Goal: Complete application form: Complete application form

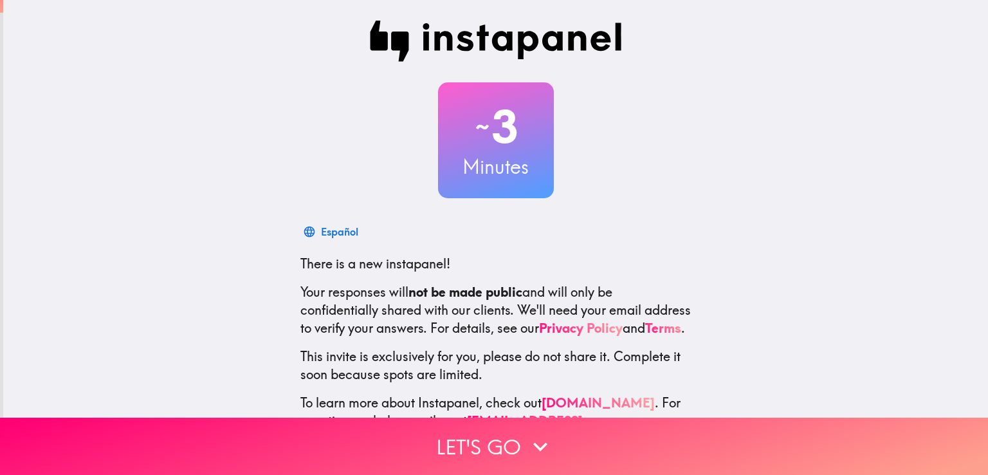
scroll to position [60, 0]
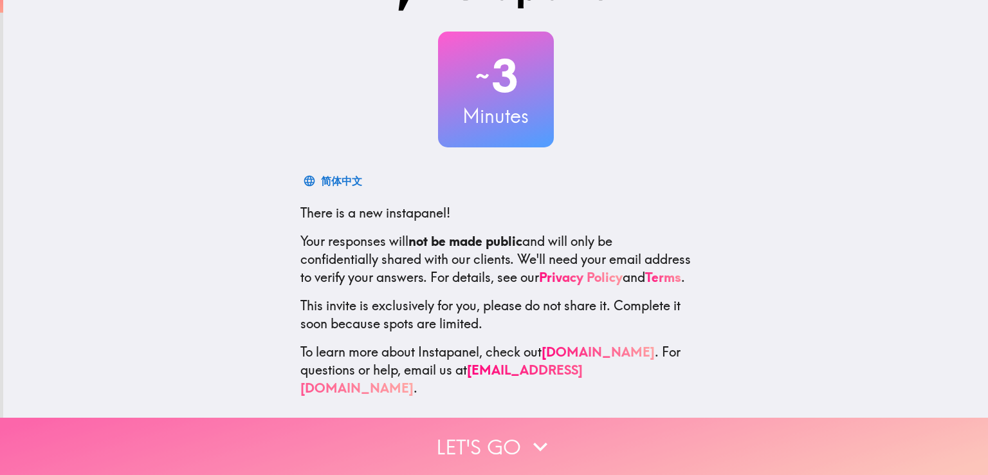
click at [494, 432] on button "Let's go" at bounding box center [494, 445] width 988 height 57
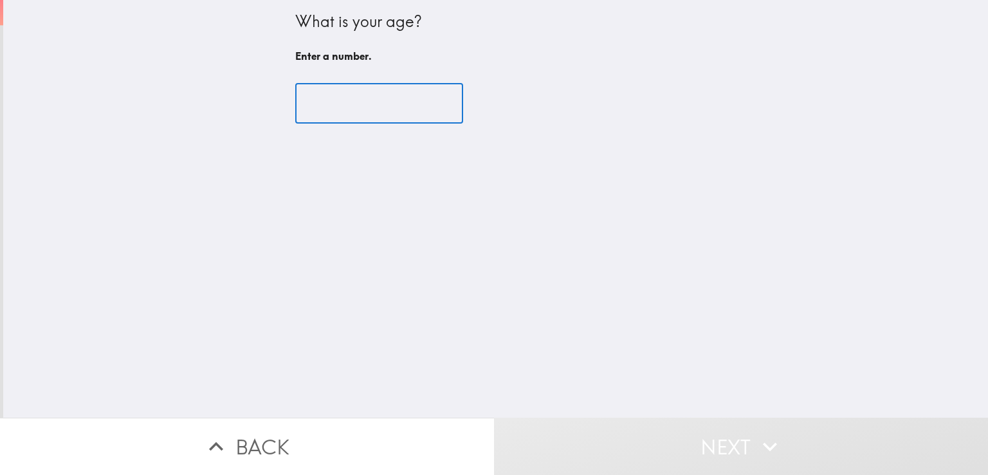
click at [350, 97] on input "number" at bounding box center [379, 104] width 168 height 40
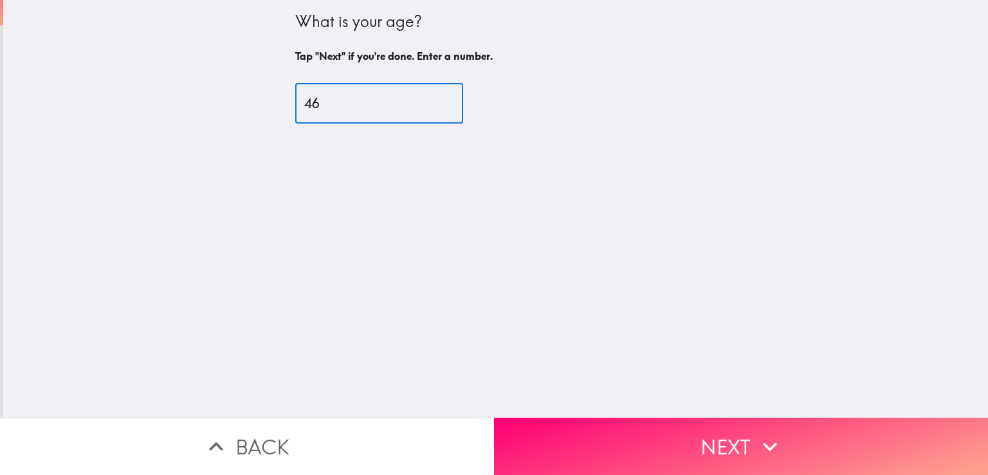
click at [344, 93] on input "46" at bounding box center [379, 104] width 168 height 40
click at [343, 106] on input "46" at bounding box center [379, 104] width 168 height 40
click at [332, 103] on input "46" at bounding box center [379, 104] width 168 height 40
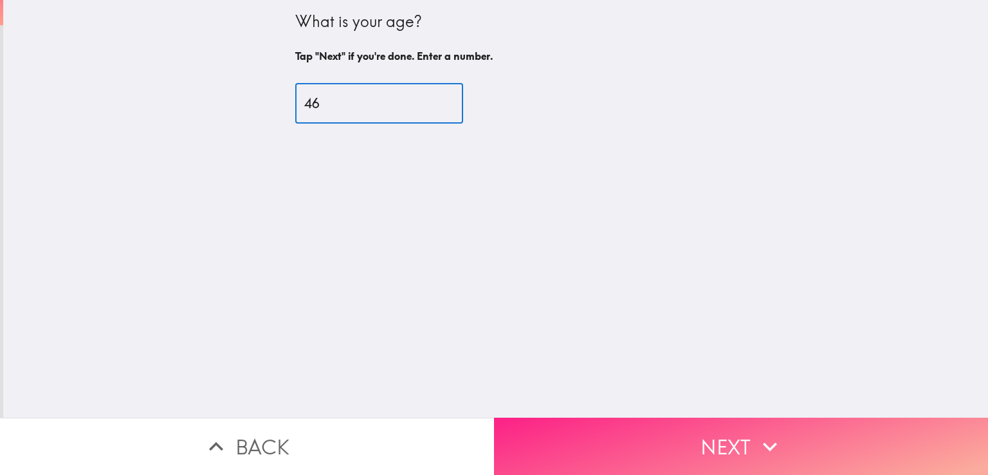
type input "46"
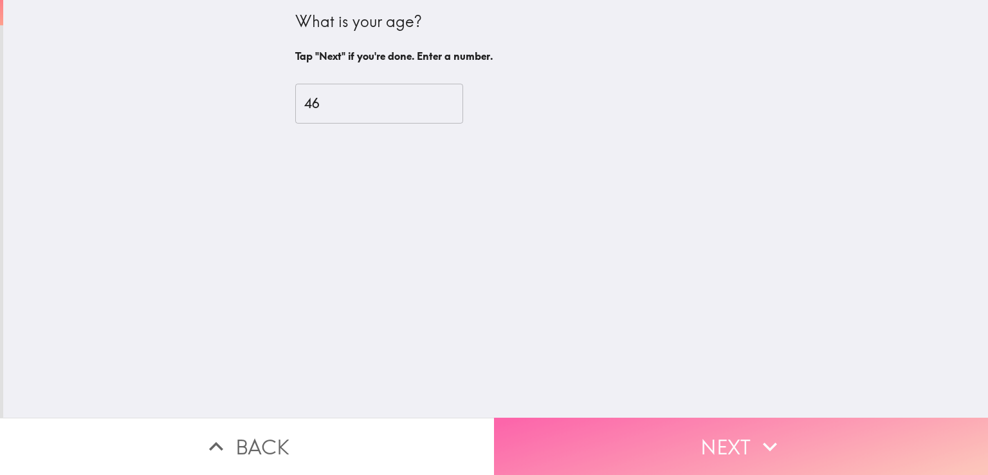
click at [701, 426] on button "Next" at bounding box center [741, 445] width 494 height 57
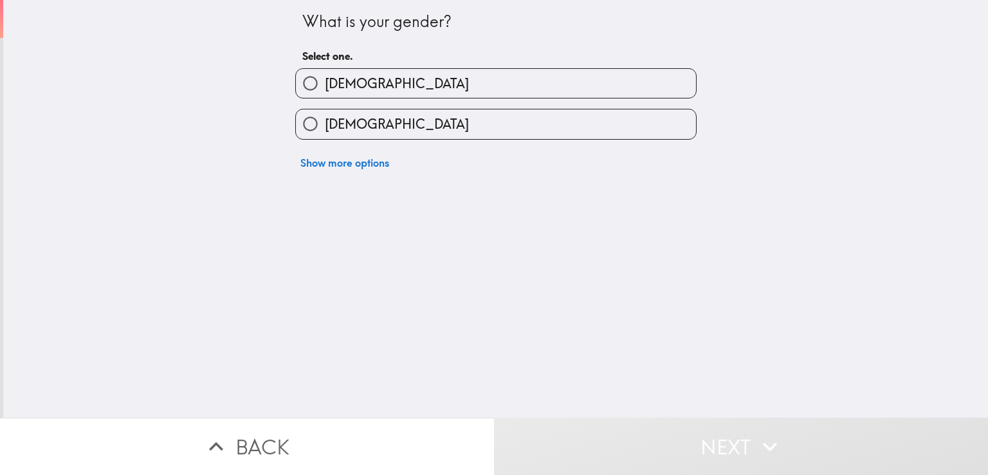
click at [309, 71] on input "[DEMOGRAPHIC_DATA]" at bounding box center [310, 83] width 29 height 29
radio input "true"
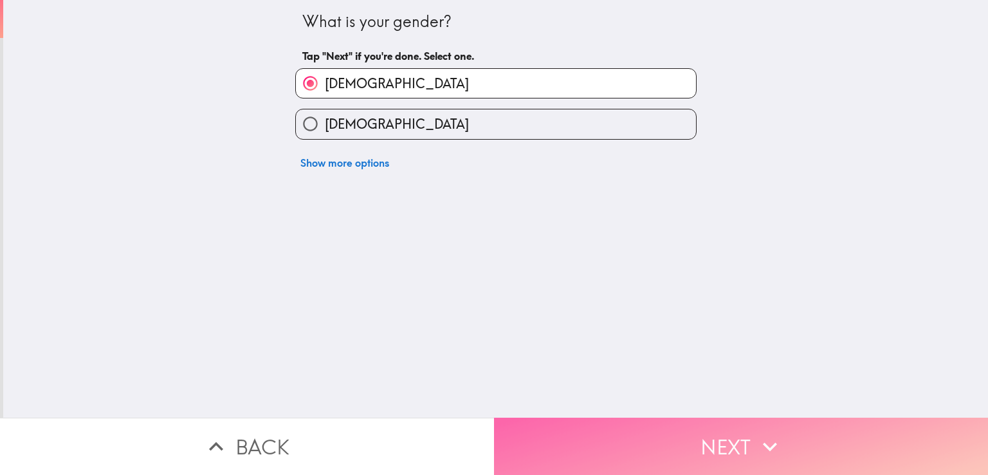
click at [685, 452] on button "Next" at bounding box center [741, 445] width 494 height 57
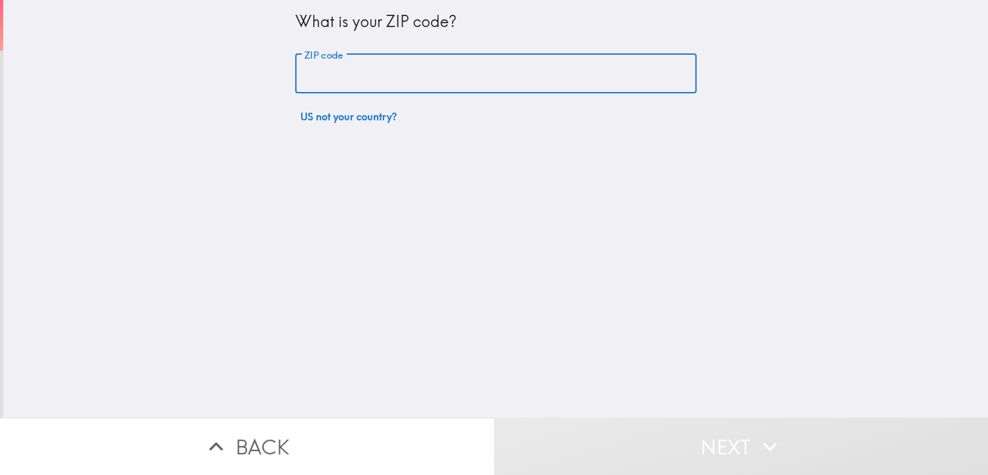
click at [326, 75] on input "ZIP code" at bounding box center [495, 74] width 401 height 40
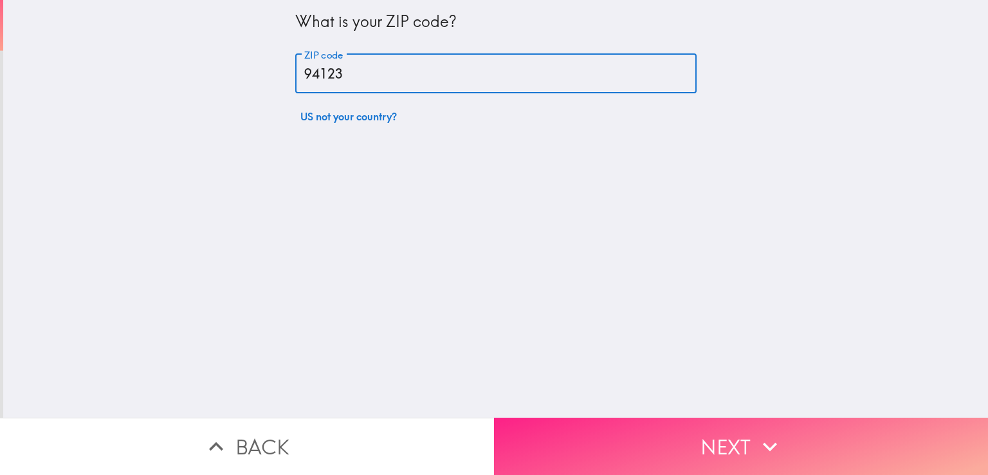
type input "94123"
click at [608, 431] on button "Next" at bounding box center [741, 445] width 494 height 57
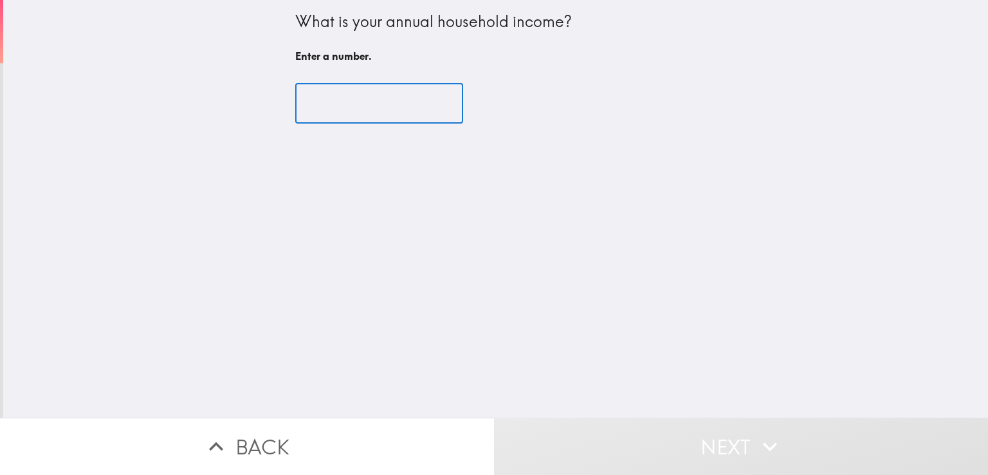
click at [345, 106] on input "number" at bounding box center [379, 104] width 168 height 40
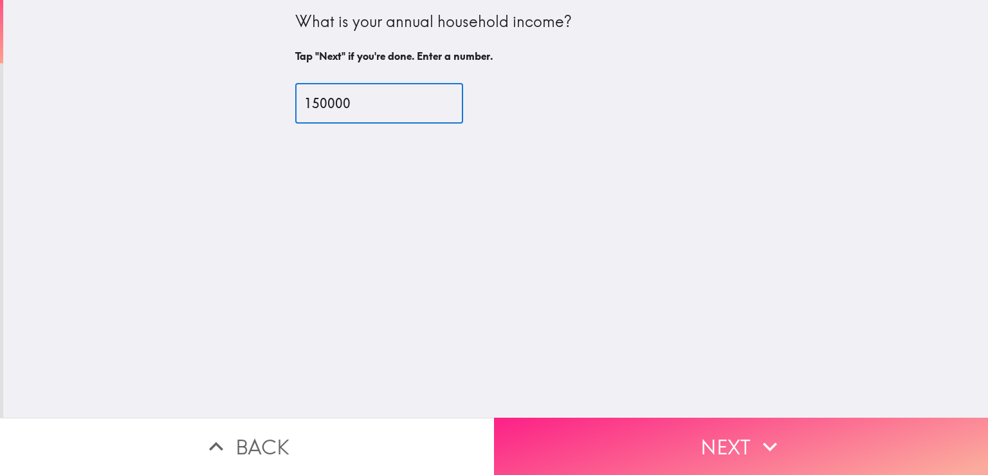
type input "150000"
click at [681, 429] on button "Next" at bounding box center [741, 445] width 494 height 57
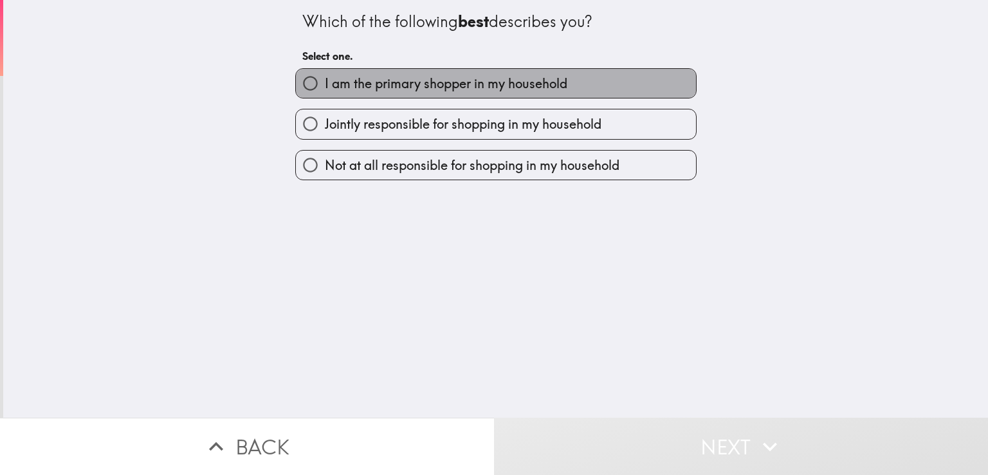
click at [450, 86] on span "I am the primary shopper in my household" at bounding box center [446, 84] width 242 height 18
click at [325, 86] on input "I am the primary shopper in my household" at bounding box center [310, 83] width 29 height 29
radio input "true"
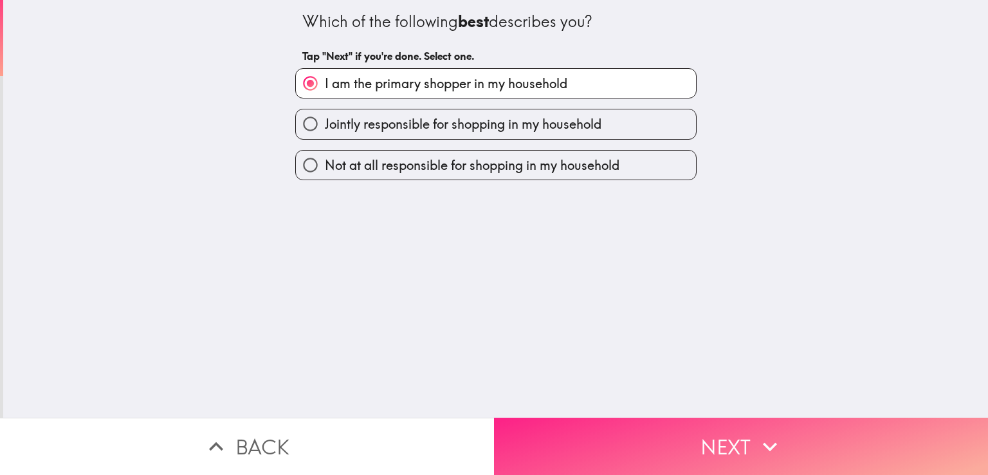
click at [691, 442] on button "Next" at bounding box center [741, 445] width 494 height 57
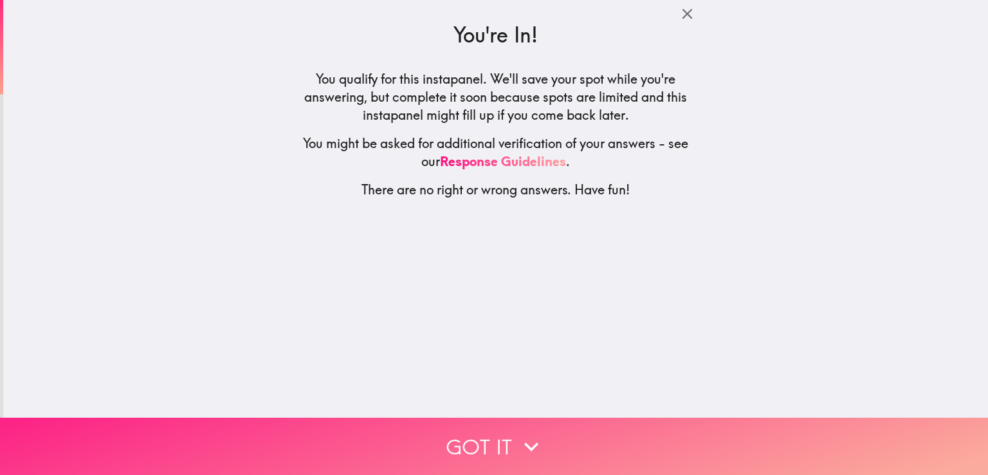
click at [517, 446] on icon "button" at bounding box center [531, 446] width 28 height 28
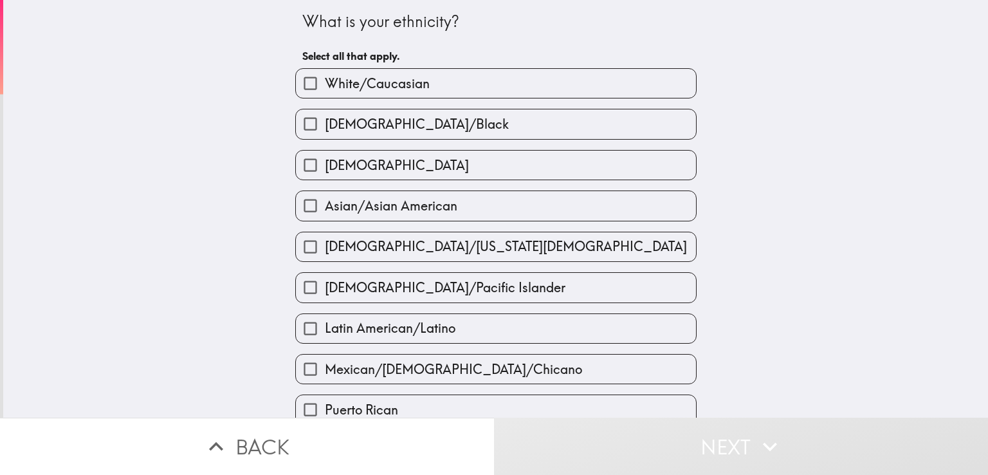
click at [394, 88] on span "White/Caucasian" at bounding box center [377, 84] width 105 height 18
click at [325, 88] on input "White/Caucasian" at bounding box center [310, 83] width 29 height 29
checkbox input "true"
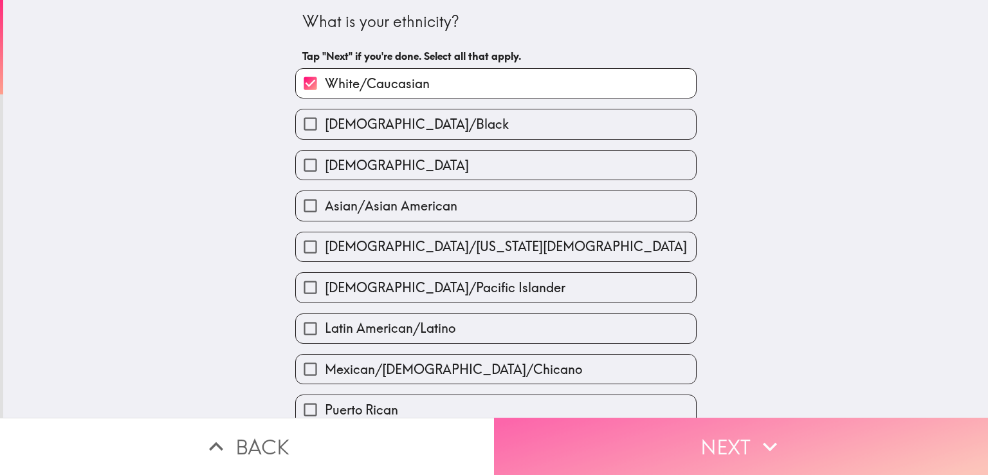
click at [679, 443] on button "Next" at bounding box center [741, 445] width 494 height 57
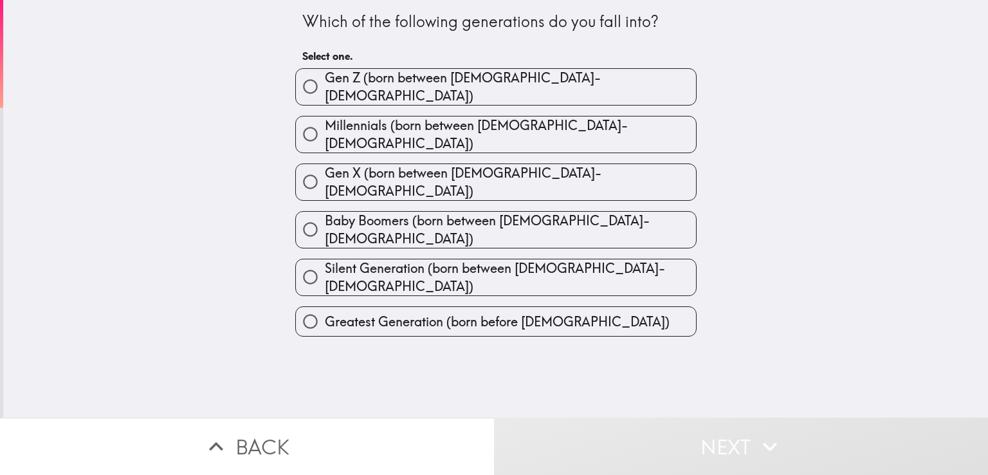
click at [511, 168] on span "Gen X (born between [DEMOGRAPHIC_DATA]-[DEMOGRAPHIC_DATA])" at bounding box center [510, 182] width 371 height 36
click at [325, 168] on input "Gen X (born between [DEMOGRAPHIC_DATA]-[DEMOGRAPHIC_DATA])" at bounding box center [310, 181] width 29 height 29
radio input "true"
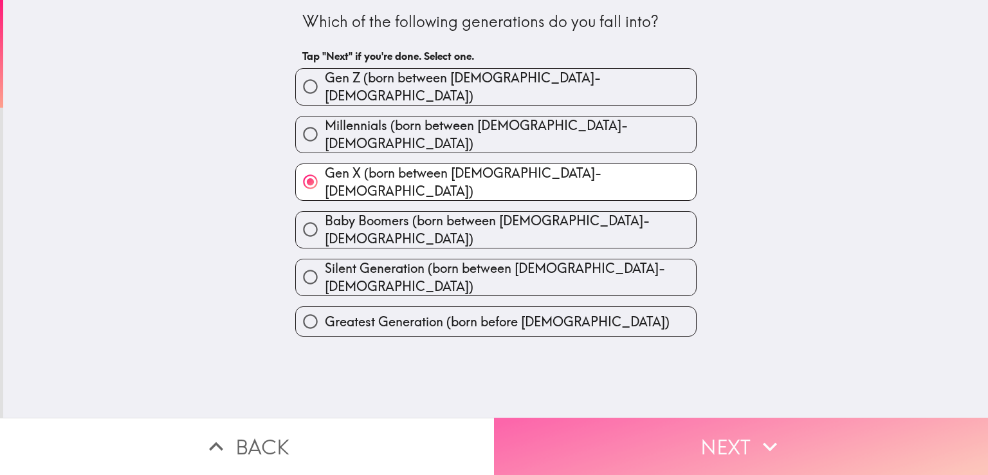
click at [677, 442] on button "Next" at bounding box center [741, 445] width 494 height 57
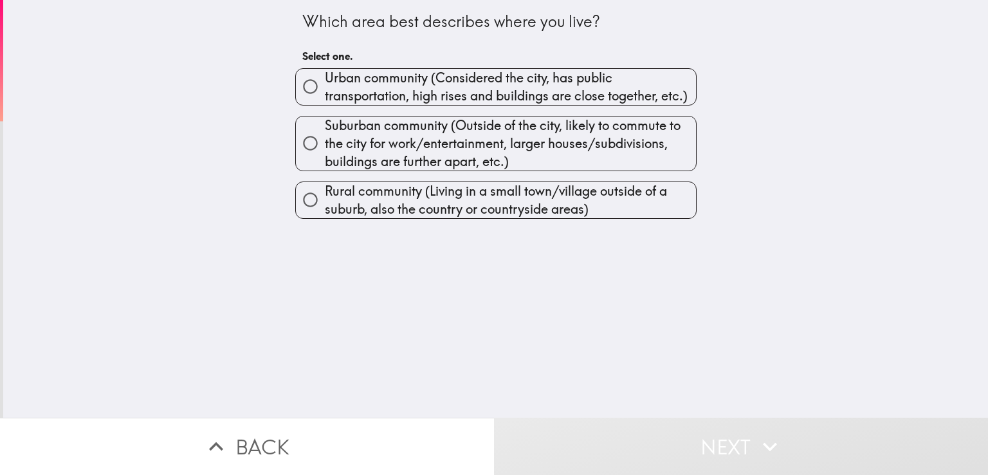
click at [430, 88] on span "Urban community (Considered the city, has public transportation, high rises and…" at bounding box center [510, 87] width 371 height 36
click at [325, 88] on input "Urban community (Considered the city, has public transportation, high rises and…" at bounding box center [310, 86] width 29 height 29
radio input "true"
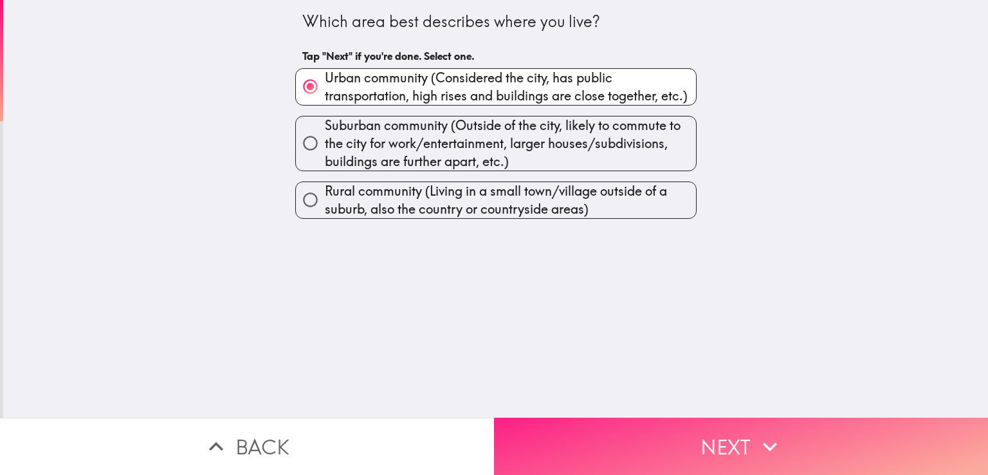
click at [679, 427] on button "Next" at bounding box center [741, 445] width 494 height 57
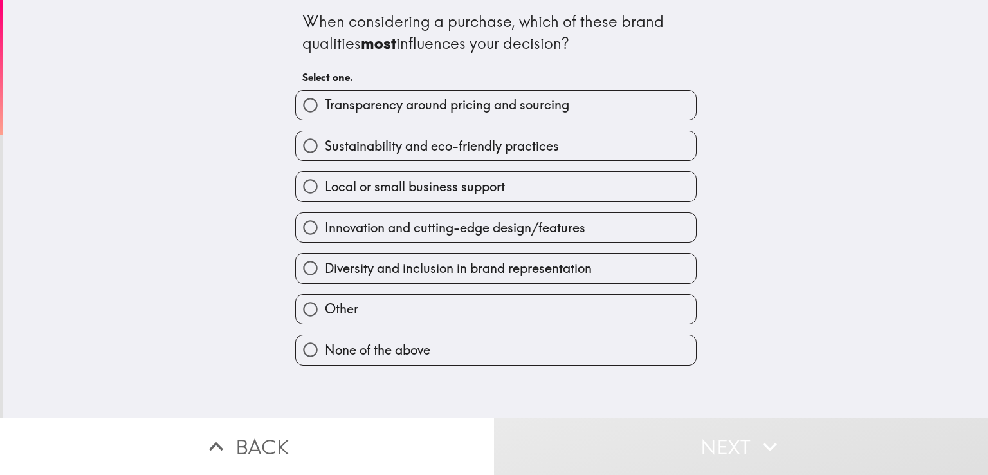
click at [447, 108] on span "Transparency around pricing and sourcing" at bounding box center [447, 105] width 244 height 18
click at [325, 108] on input "Transparency around pricing and sourcing" at bounding box center [310, 105] width 29 height 29
radio input "true"
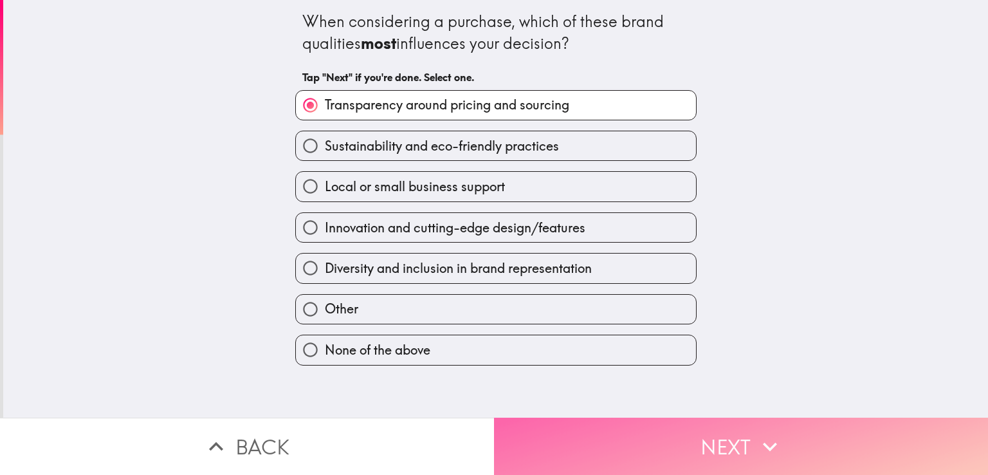
click at [632, 430] on button "Next" at bounding box center [741, 445] width 494 height 57
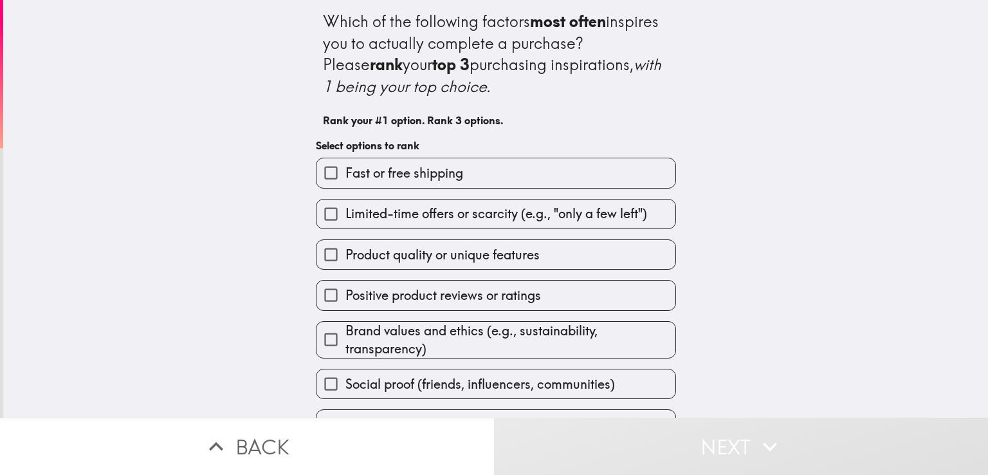
click at [449, 305] on label "Positive product reviews or ratings" at bounding box center [495, 294] width 359 height 29
click at [345, 305] on input "Positive product reviews or ratings" at bounding box center [330, 294] width 29 height 29
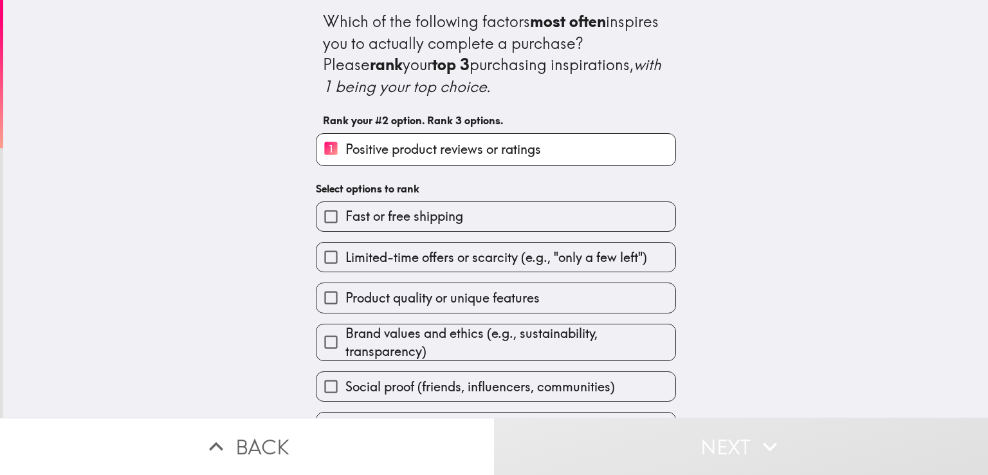
click at [453, 293] on span "Product quality or unique features" at bounding box center [442, 298] width 194 height 18
click at [345, 293] on input "Product quality or unique features" at bounding box center [330, 297] width 29 height 29
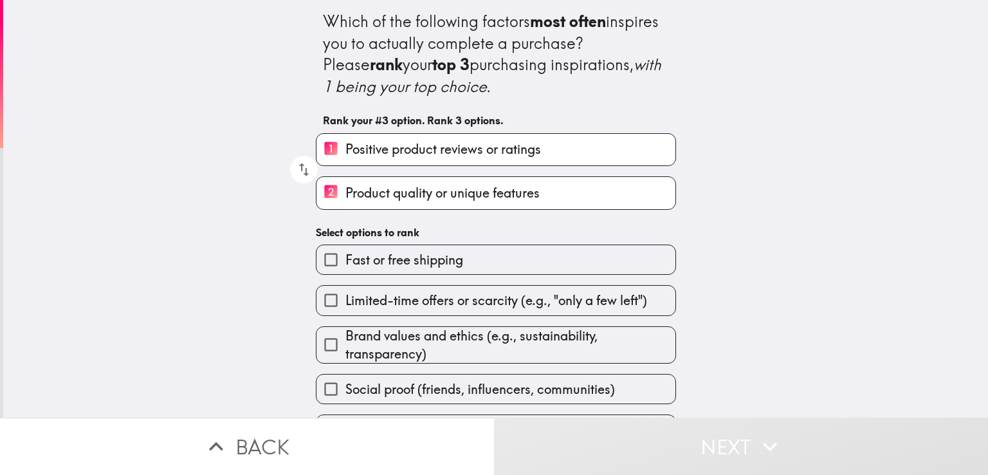
click at [422, 160] on label "1 Positive product reviews or ratings" at bounding box center [495, 150] width 359 height 32
click at [345, 160] on input "1 Positive product reviews or ratings" at bounding box center [330, 150] width 29 height 32
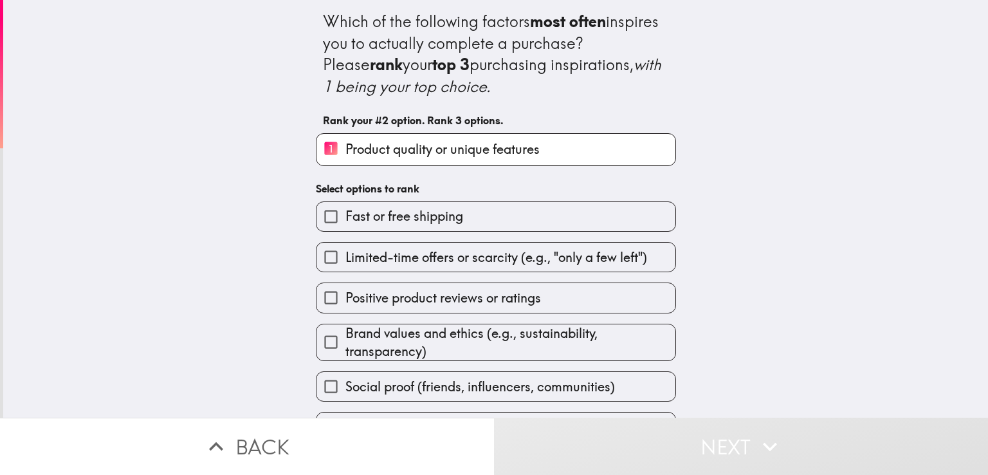
click at [451, 330] on span "Brand values and ethics (e.g., sustainability, transparency)" at bounding box center [510, 342] width 330 height 36
click at [345, 330] on input "Brand values and ethics (e.g., sustainability, transparency)" at bounding box center [330, 341] width 29 height 29
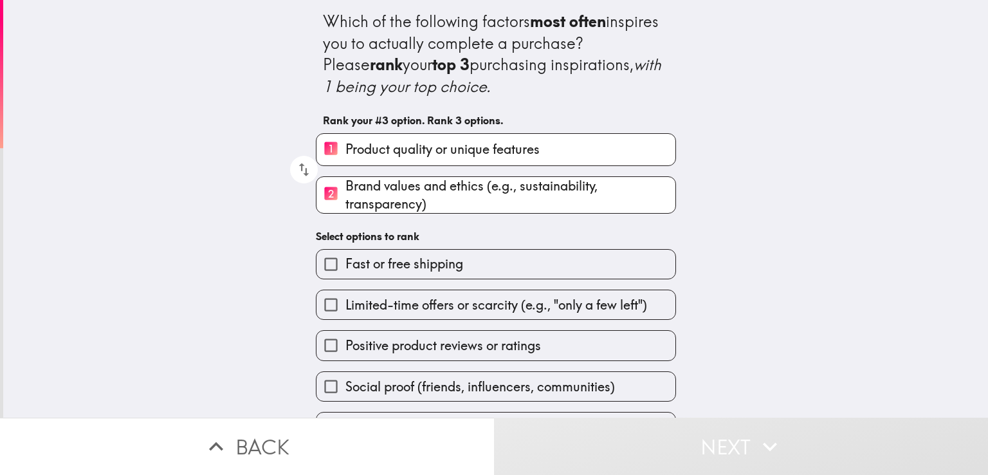
scroll to position [33, 0]
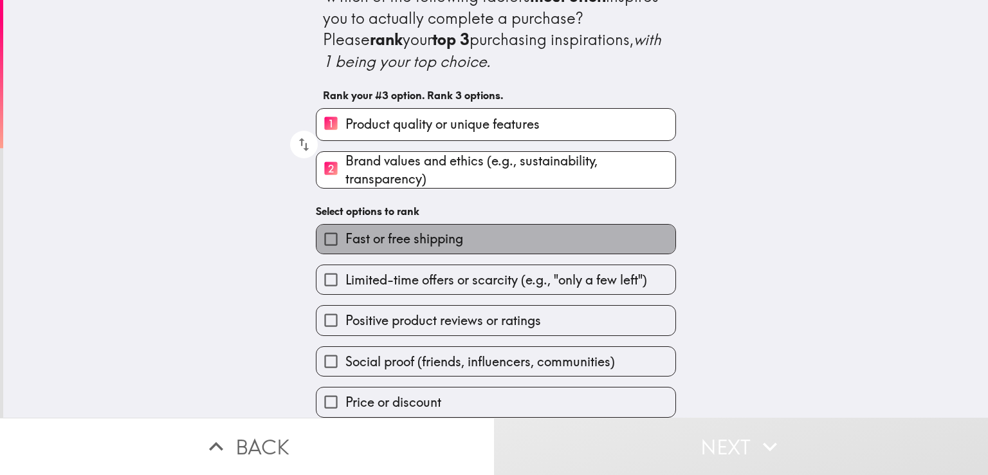
click at [439, 239] on label "Fast or free shipping" at bounding box center [495, 238] width 359 height 29
click at [345, 239] on input "Fast or free shipping" at bounding box center [330, 238] width 29 height 29
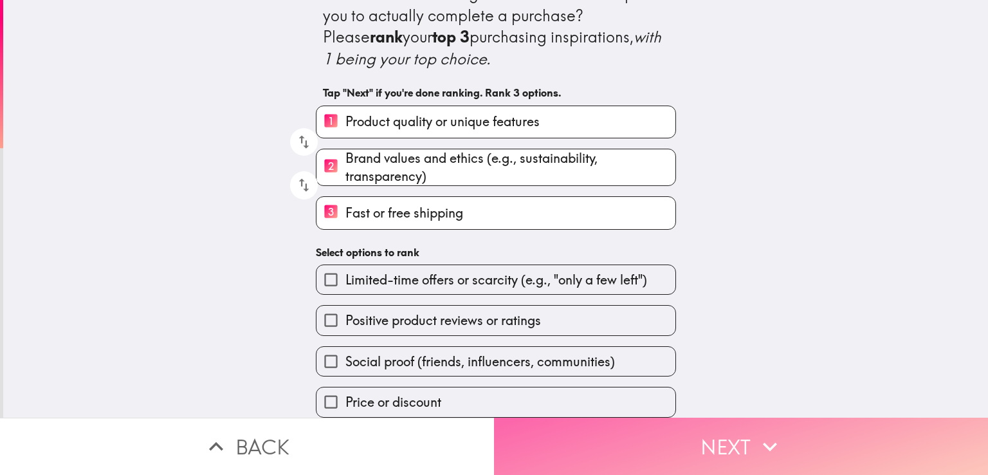
click at [666, 444] on button "Next" at bounding box center [741, 445] width 494 height 57
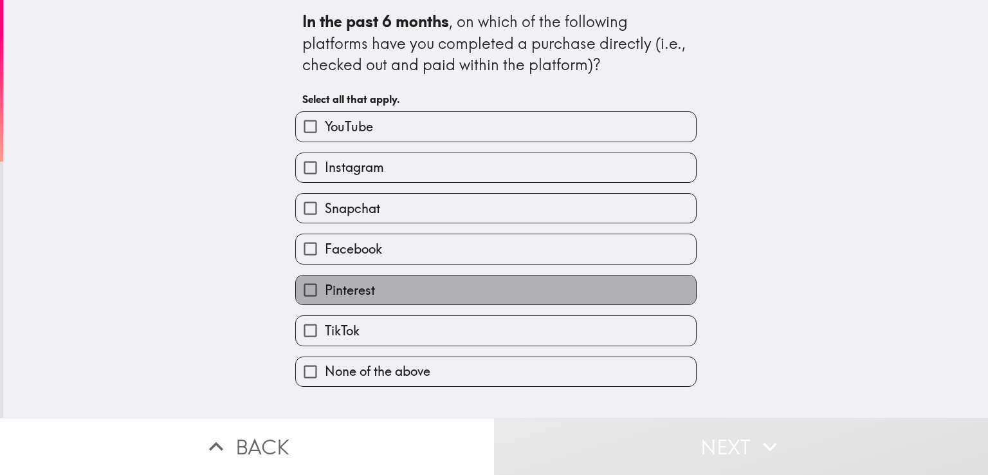
click at [363, 295] on span "Pinterest" at bounding box center [350, 290] width 50 height 18
click at [325, 295] on input "Pinterest" at bounding box center [310, 289] width 29 height 29
checkbox input "true"
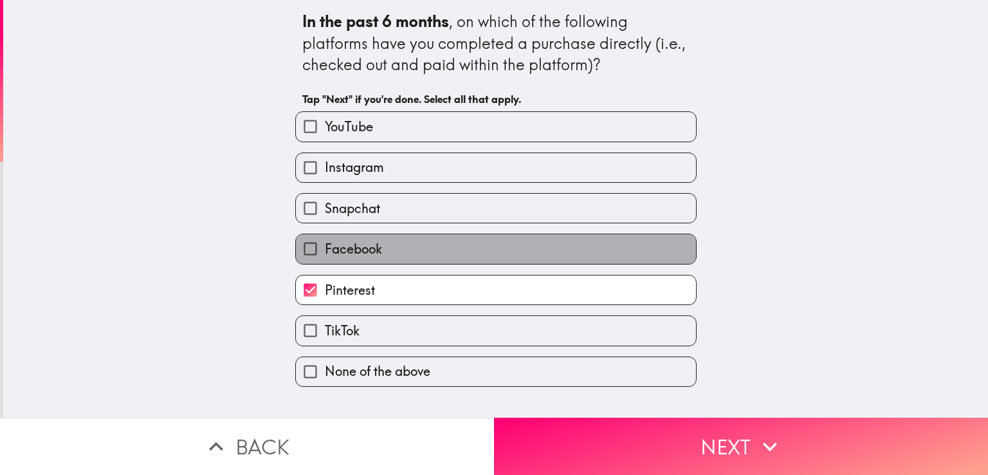
click at [368, 248] on span "Facebook" at bounding box center [353, 249] width 57 height 18
click at [325, 248] on input "Facebook" at bounding box center [310, 248] width 29 height 29
checkbox input "true"
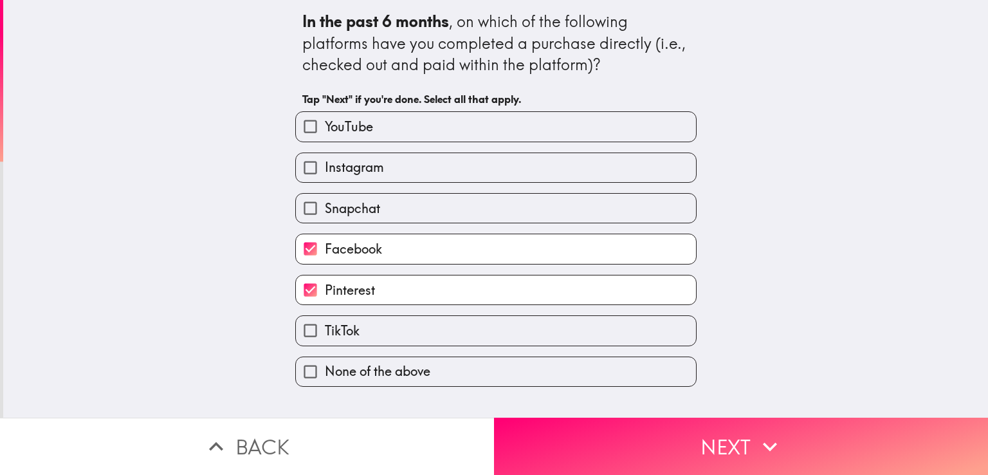
click at [366, 170] on span "Instagram" at bounding box center [354, 167] width 59 height 18
click at [325, 170] on input "Instagram" at bounding box center [310, 167] width 29 height 29
checkbox input "true"
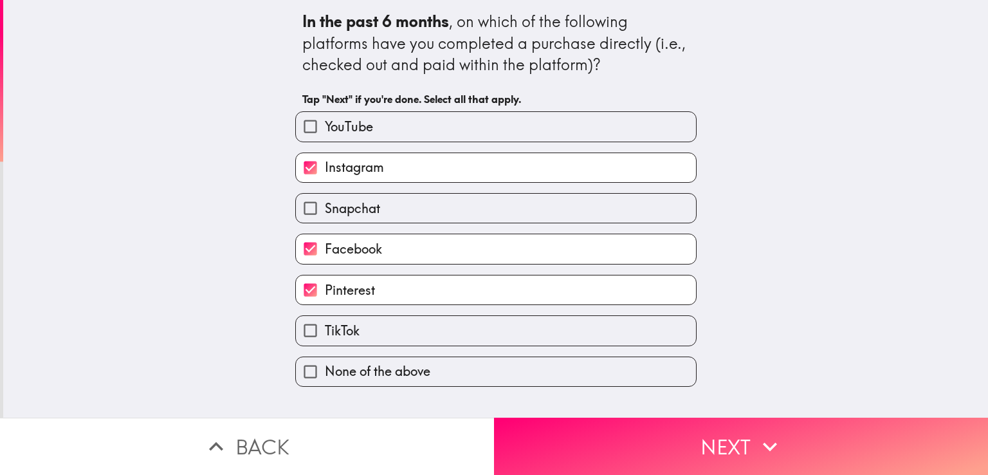
click at [375, 127] on label "YouTube" at bounding box center [496, 126] width 400 height 29
click at [325, 127] on input "YouTube" at bounding box center [310, 126] width 29 height 29
checkbox input "true"
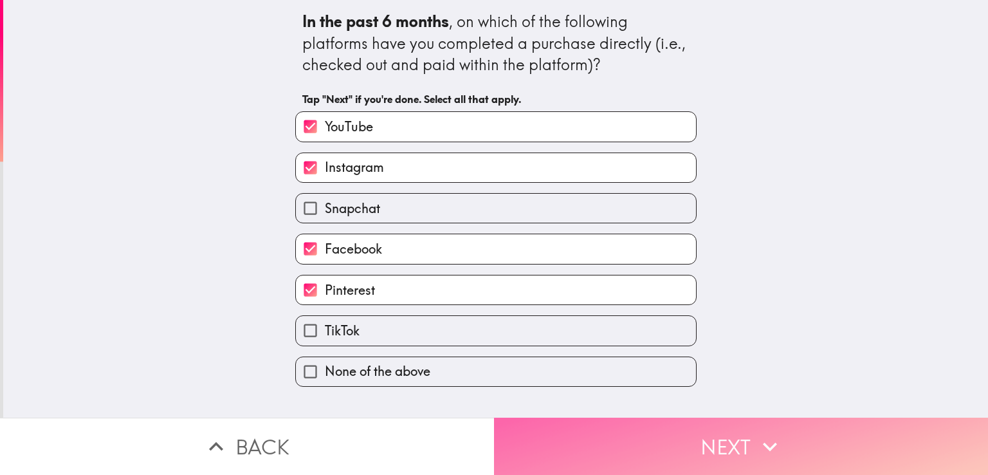
click at [683, 429] on button "Next" at bounding box center [741, 445] width 494 height 57
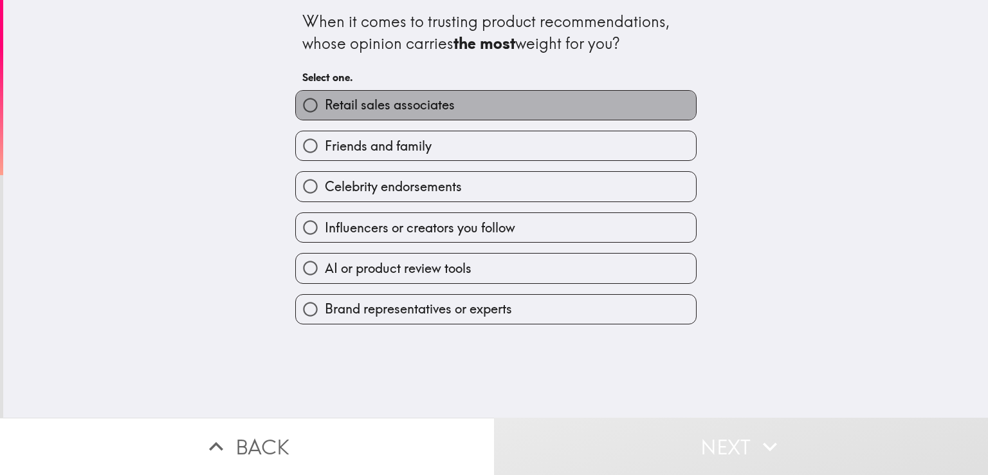
click at [433, 110] on span "Retail sales associates" at bounding box center [390, 105] width 130 height 18
click at [325, 110] on input "Retail sales associates" at bounding box center [310, 105] width 29 height 29
radio input "true"
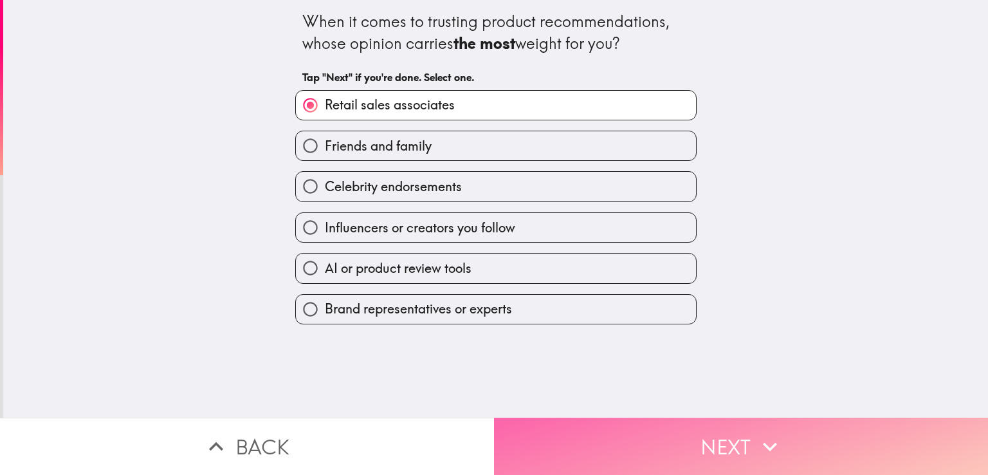
click at [588, 417] on button "Next" at bounding box center [741, 445] width 494 height 57
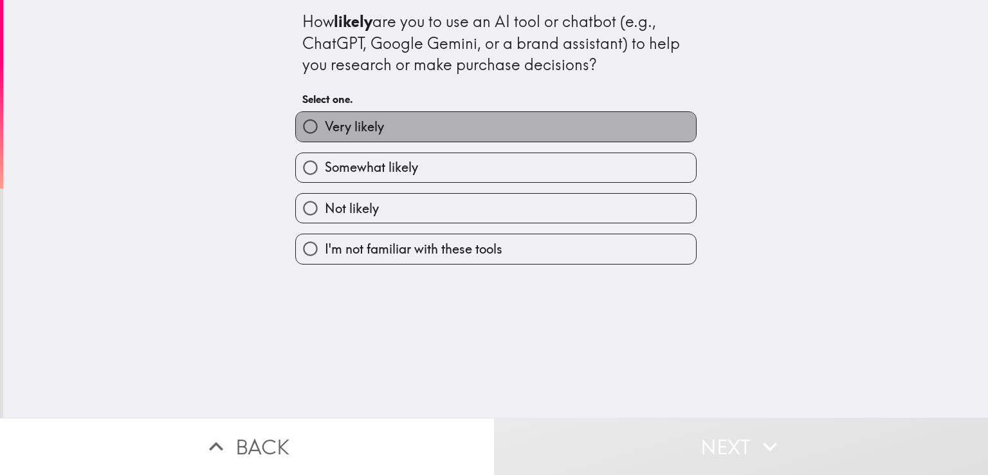
click at [390, 130] on label "Very likely" at bounding box center [496, 126] width 400 height 29
click at [325, 130] on input "Very likely" at bounding box center [310, 126] width 29 height 29
radio input "true"
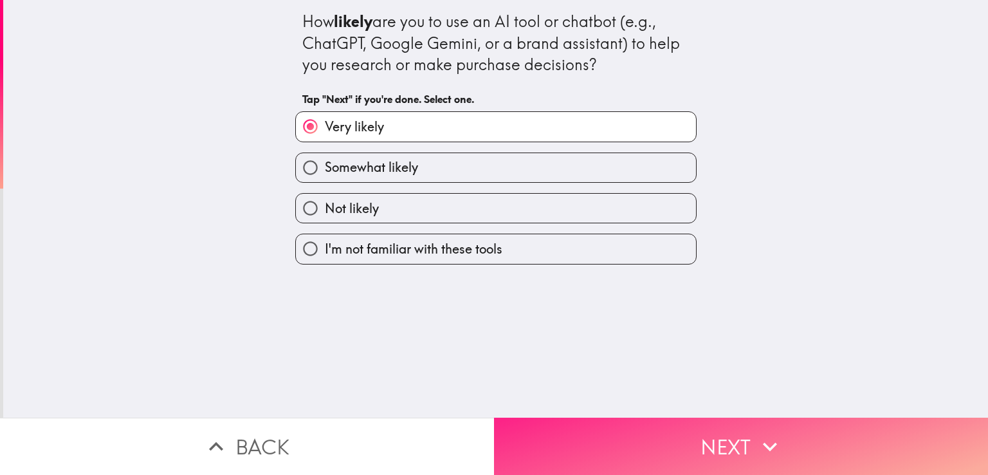
click at [625, 435] on button "Next" at bounding box center [741, 445] width 494 height 57
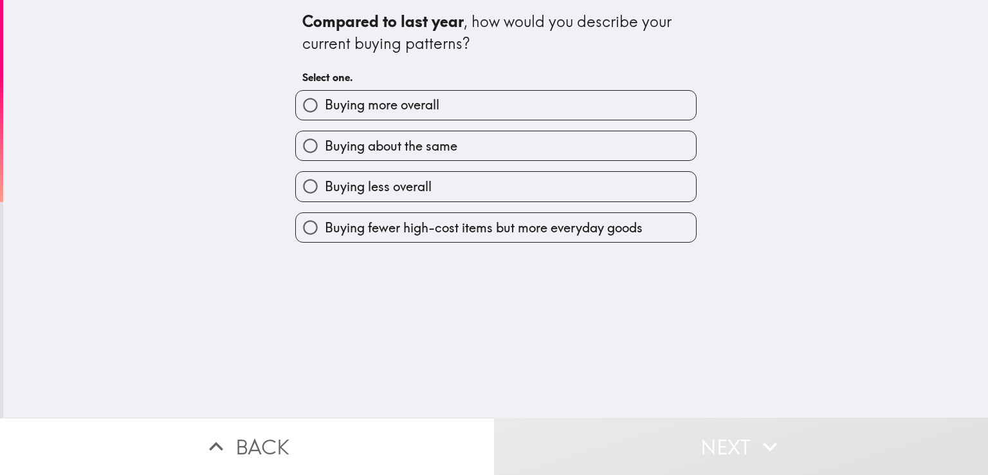
click at [415, 107] on span "Buying more overall" at bounding box center [382, 105] width 114 height 18
click at [325, 107] on input "Buying more overall" at bounding box center [310, 105] width 29 height 29
radio input "true"
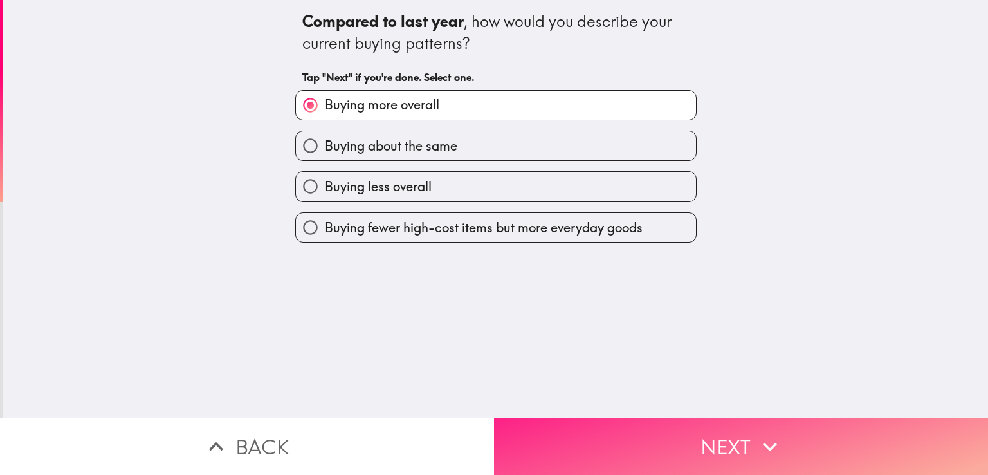
click at [640, 430] on button "Next" at bounding box center [741, 445] width 494 height 57
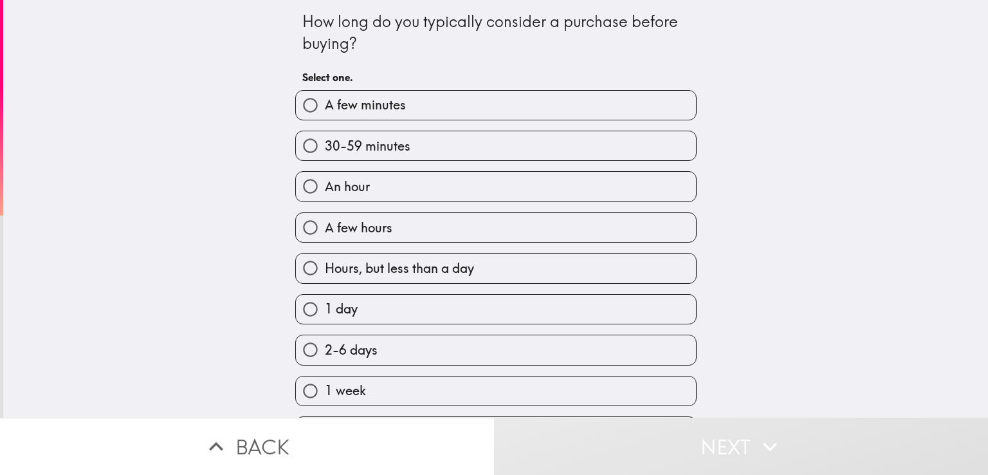
click at [367, 154] on span "30-59 minutes" at bounding box center [368, 146] width 86 height 18
click at [325, 154] on input "30-59 minutes" at bounding box center [310, 145] width 29 height 29
radio input "true"
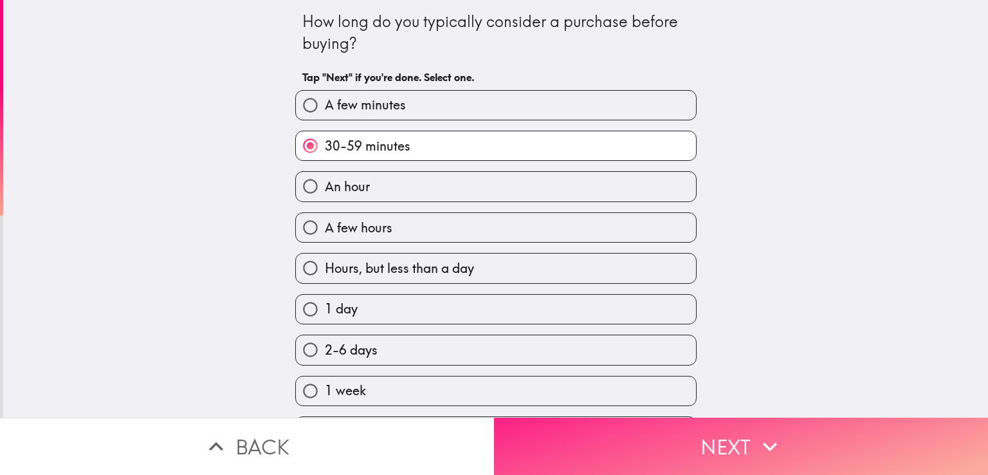
click at [594, 435] on button "Next" at bounding box center [741, 445] width 494 height 57
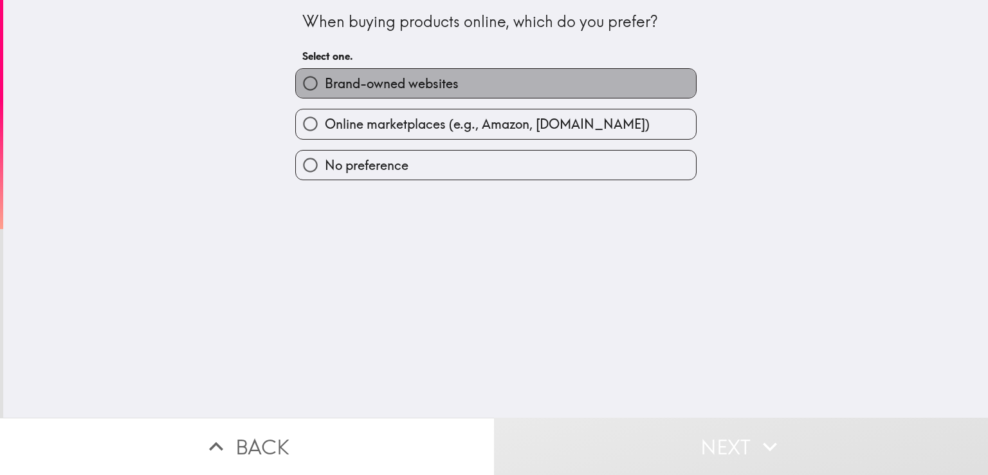
click at [406, 92] on span "Brand-owned websites" at bounding box center [392, 84] width 134 height 18
click at [325, 92] on input "Brand-owned websites" at bounding box center [310, 83] width 29 height 29
radio input "true"
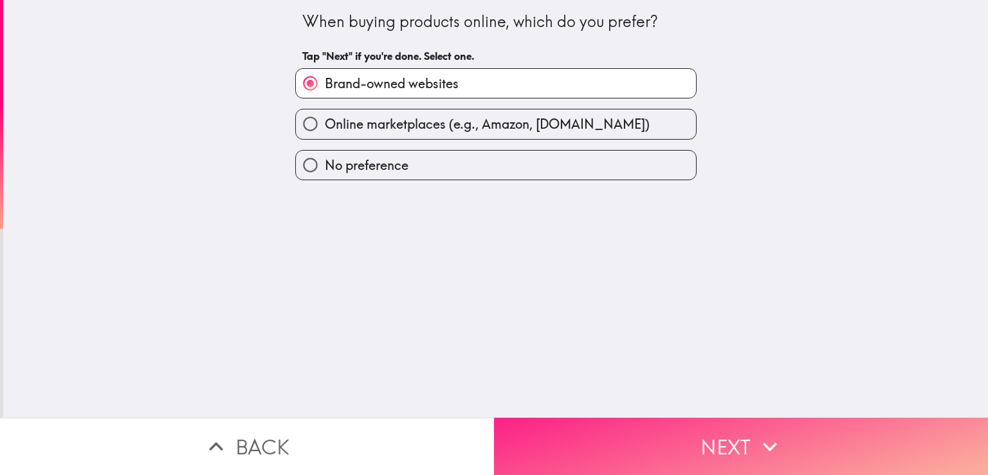
click at [660, 417] on button "Next" at bounding box center [741, 445] width 494 height 57
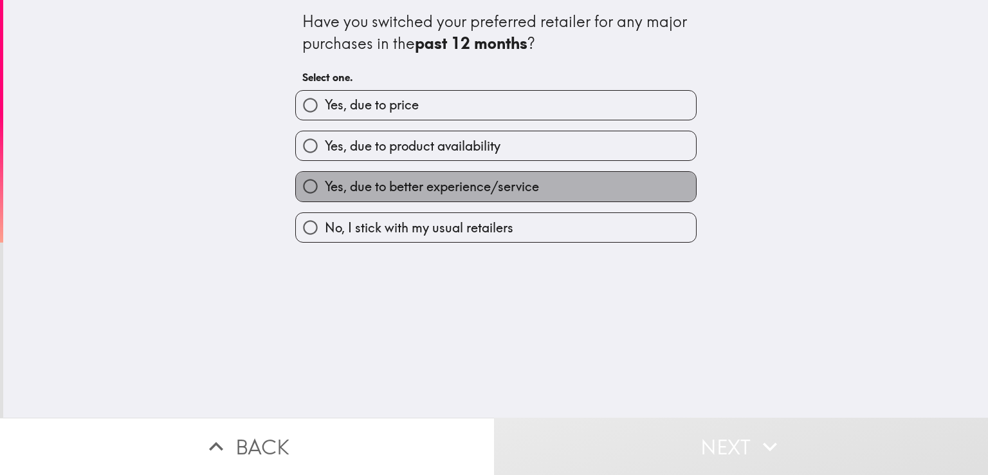
click at [510, 185] on span "Yes, due to better experience/service" at bounding box center [432, 186] width 214 height 18
click at [325, 185] on input "Yes, due to better experience/service" at bounding box center [310, 186] width 29 height 29
radio input "true"
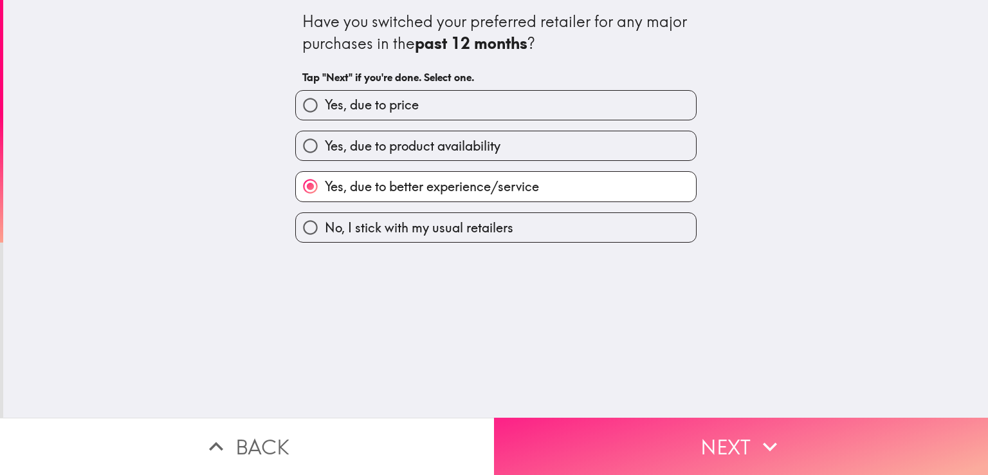
click at [676, 462] on button "Next" at bounding box center [741, 445] width 494 height 57
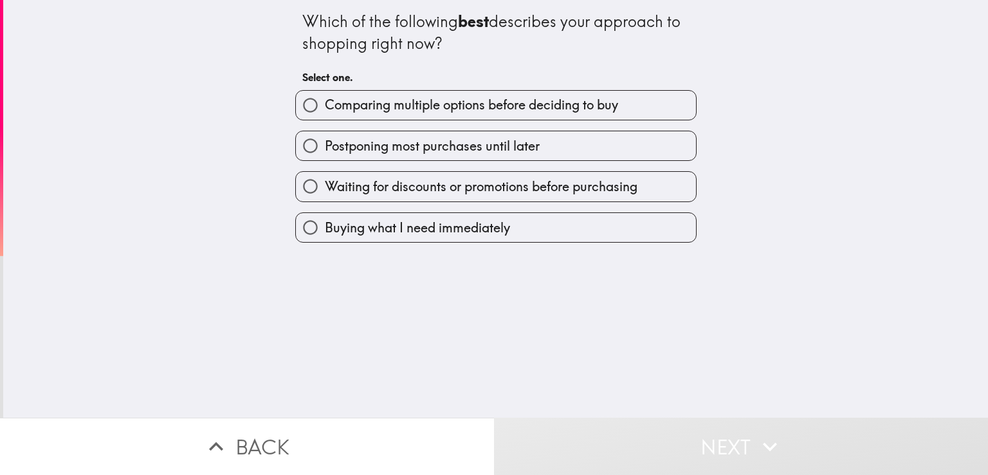
click at [674, 431] on button "Next" at bounding box center [741, 445] width 494 height 57
click at [736, 427] on button "Next" at bounding box center [741, 445] width 494 height 57
click at [446, 113] on span "Comparing multiple options before deciding to buy" at bounding box center [471, 105] width 293 height 18
click at [325, 113] on input "Comparing multiple options before deciding to buy" at bounding box center [310, 105] width 29 height 29
radio input "true"
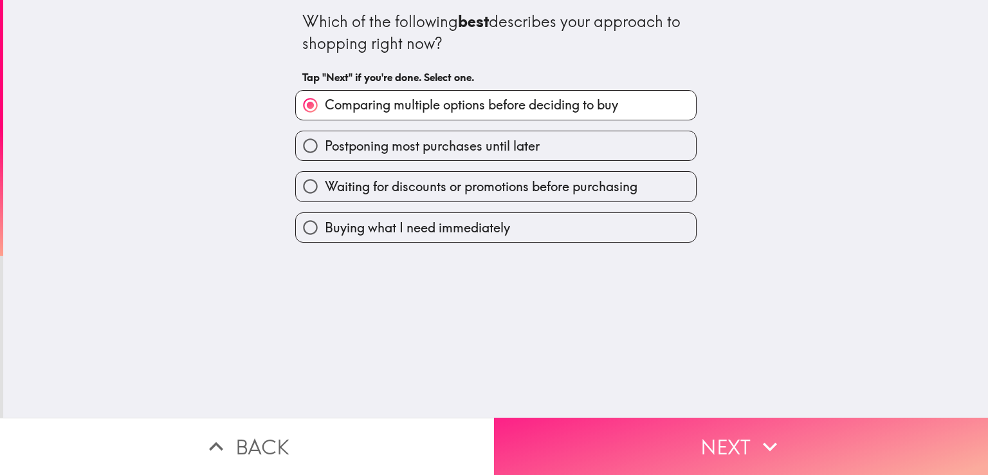
click at [676, 430] on button "Next" at bounding box center [741, 445] width 494 height 57
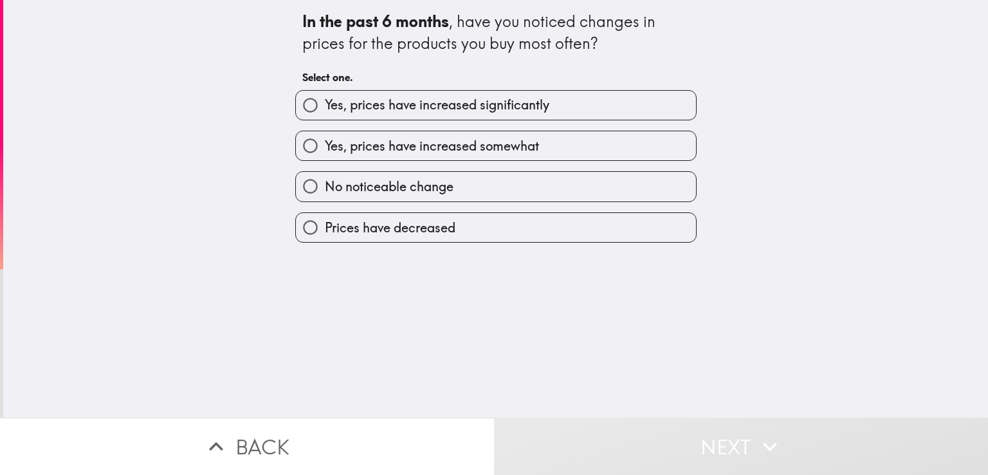
click at [368, 104] on span "Yes, prices have increased significantly" at bounding box center [437, 105] width 224 height 18
click at [325, 104] on input "Yes, prices have increased significantly" at bounding box center [310, 105] width 29 height 29
radio input "true"
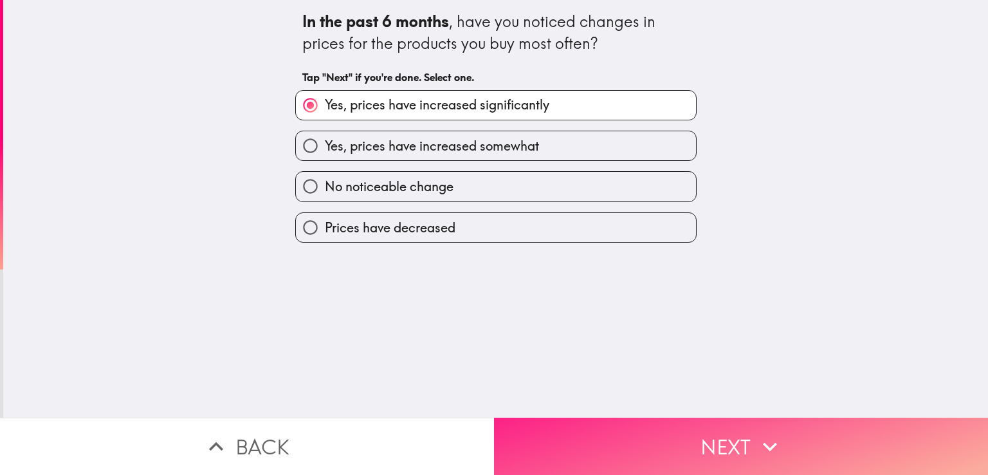
click at [700, 437] on button "Next" at bounding box center [741, 445] width 494 height 57
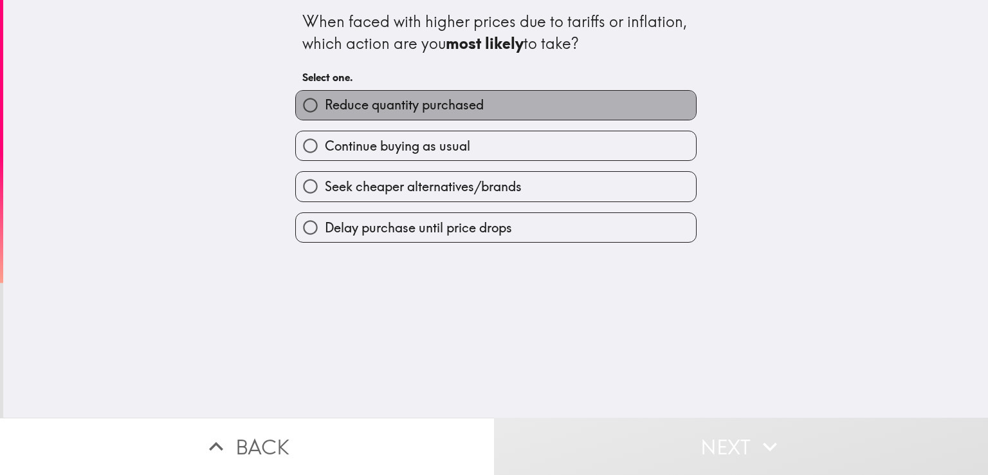
click at [478, 111] on label "Reduce quantity purchased" at bounding box center [496, 105] width 400 height 29
click at [325, 111] on input "Reduce quantity purchased" at bounding box center [310, 105] width 29 height 29
radio input "true"
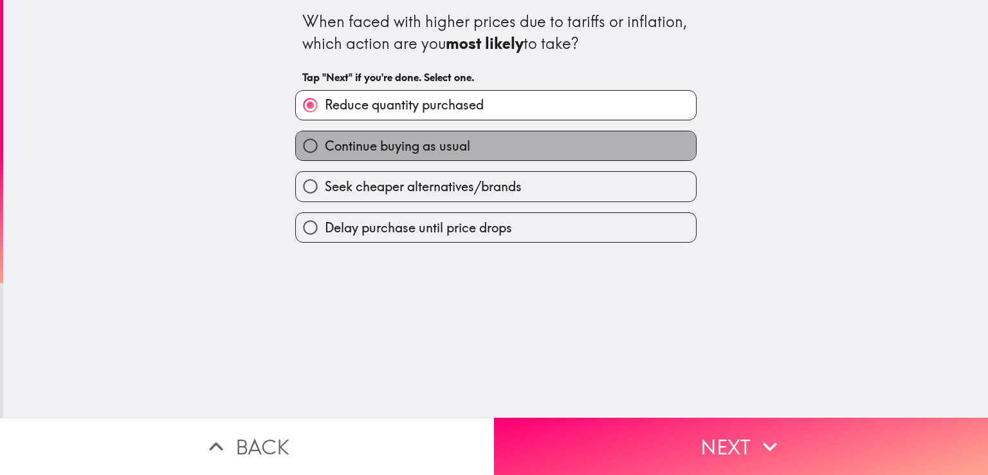
click at [476, 140] on label "Continue buying as usual" at bounding box center [496, 145] width 400 height 29
click at [325, 140] on input "Continue buying as usual" at bounding box center [310, 145] width 29 height 29
radio input "true"
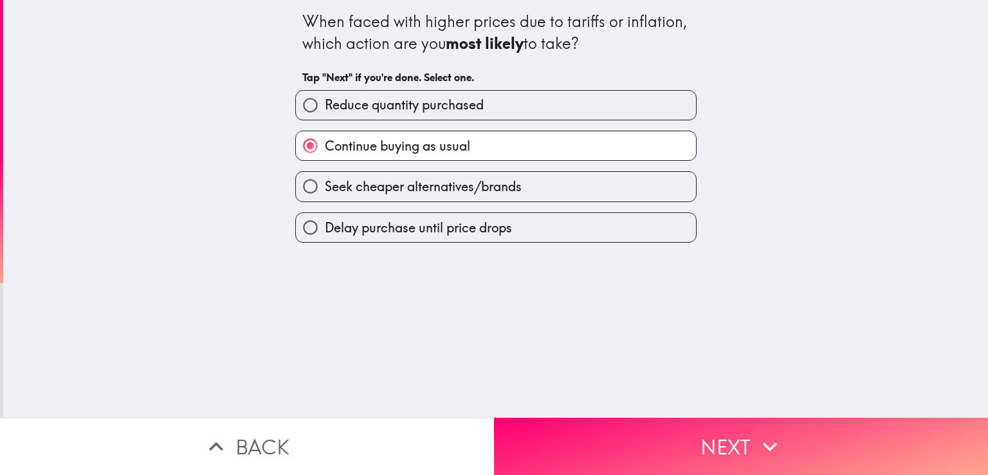
click at [471, 143] on label "Continue buying as usual" at bounding box center [496, 145] width 400 height 29
click at [325, 143] on input "Continue buying as usual" at bounding box center [310, 145] width 29 height 29
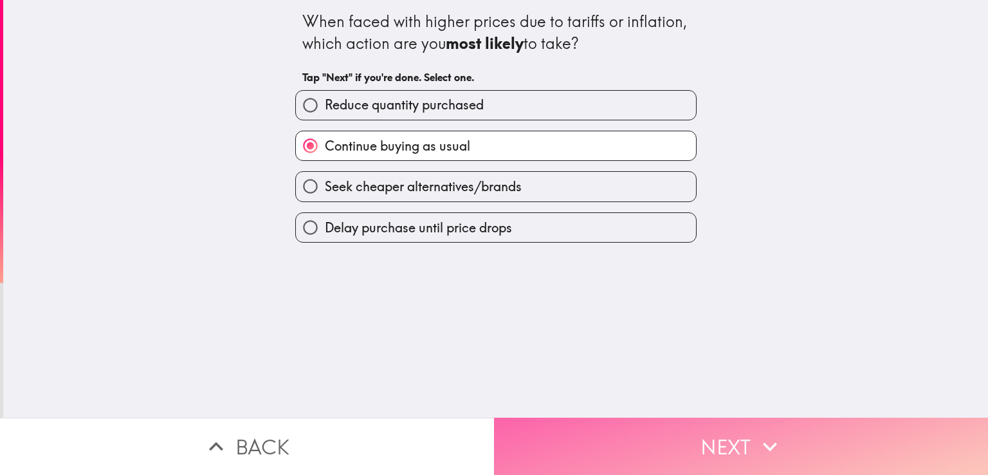
click at [689, 437] on button "Next" at bounding box center [741, 445] width 494 height 57
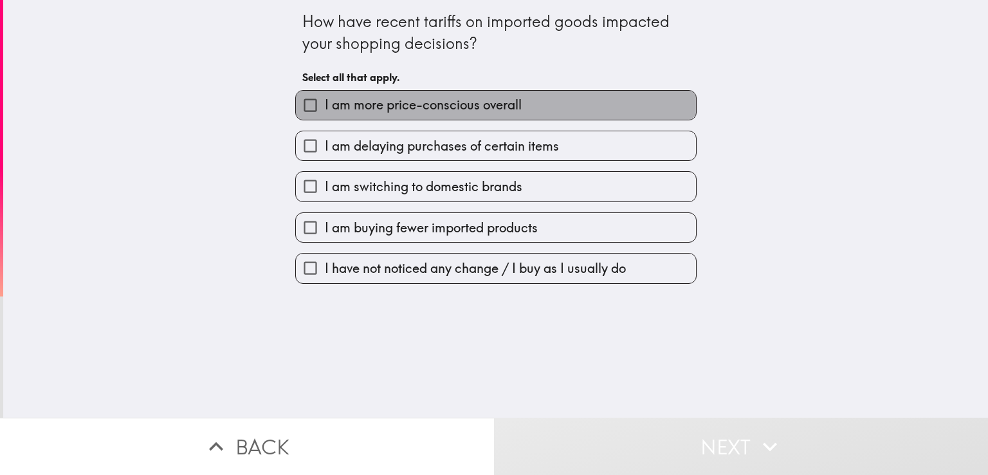
click at [428, 109] on span "I am more price-conscious overall" at bounding box center [423, 105] width 197 height 18
click at [325, 109] on input "I am more price-conscious overall" at bounding box center [310, 105] width 29 height 29
checkbox input "true"
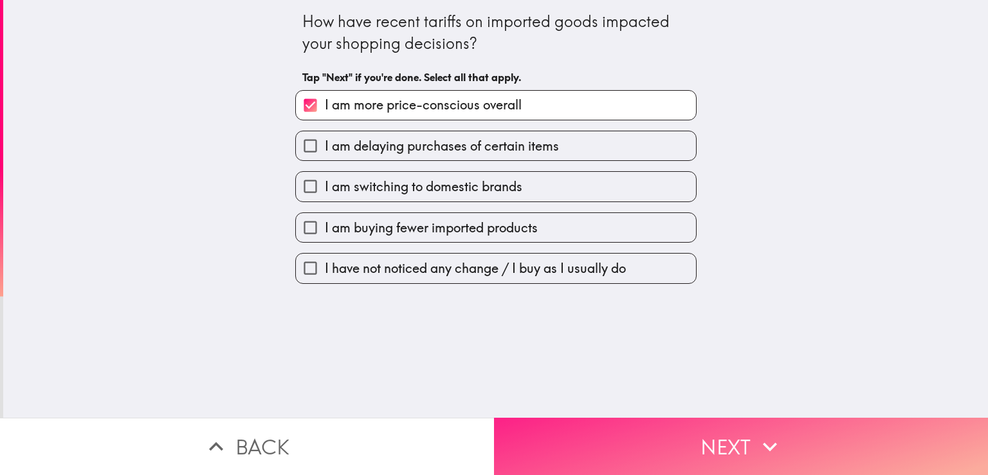
click at [708, 458] on button "Next" at bounding box center [741, 445] width 494 height 57
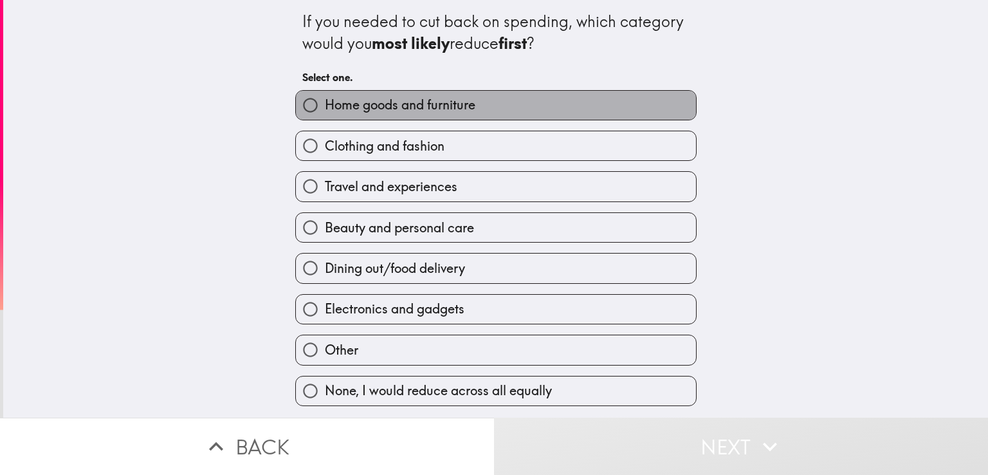
click at [363, 109] on span "Home goods and furniture" at bounding box center [400, 105] width 150 height 18
click at [325, 109] on input "Home goods and furniture" at bounding box center [310, 105] width 29 height 29
radio input "true"
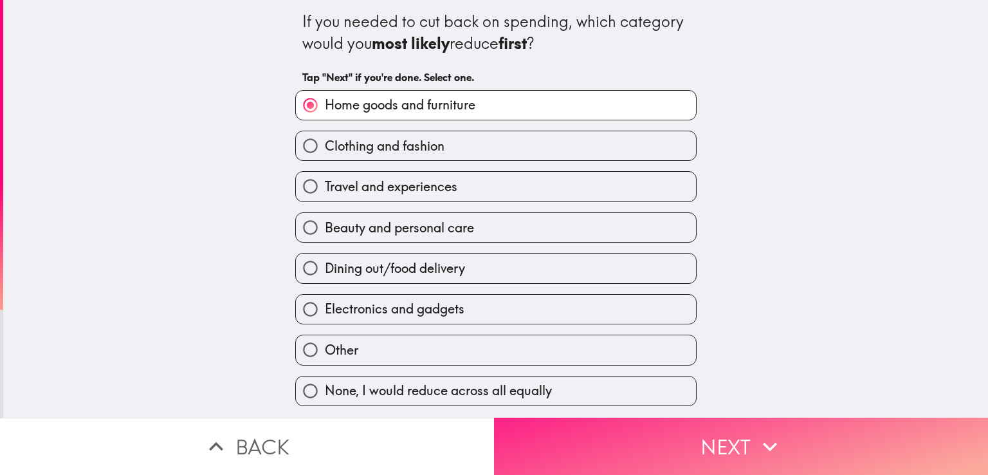
click at [668, 417] on button "Next" at bounding box center [741, 445] width 494 height 57
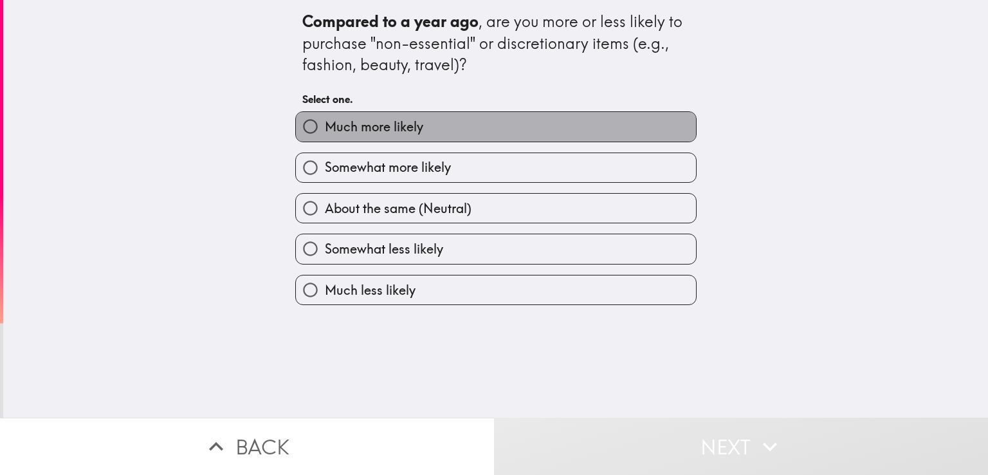
click at [395, 139] on label "Much more likely" at bounding box center [496, 126] width 400 height 29
click at [325, 139] on input "Much more likely" at bounding box center [310, 126] width 29 height 29
radio input "true"
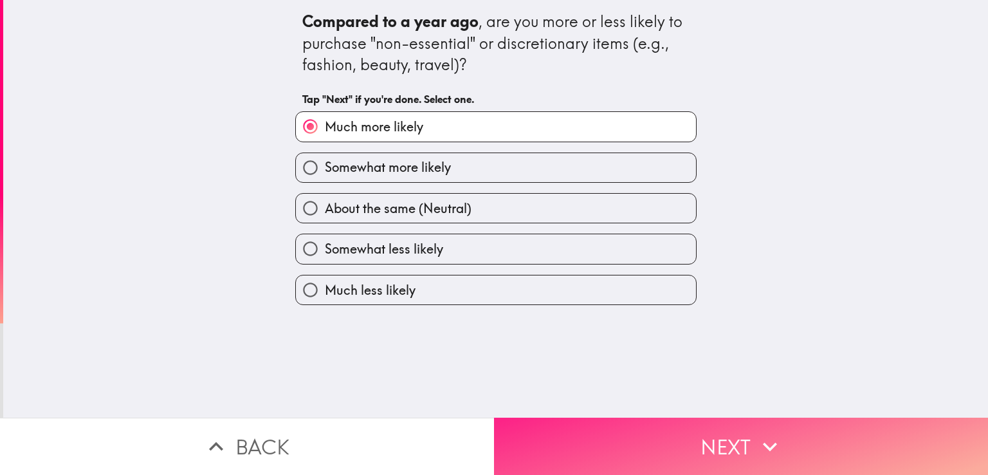
click at [735, 433] on button "Next" at bounding box center [741, 445] width 494 height 57
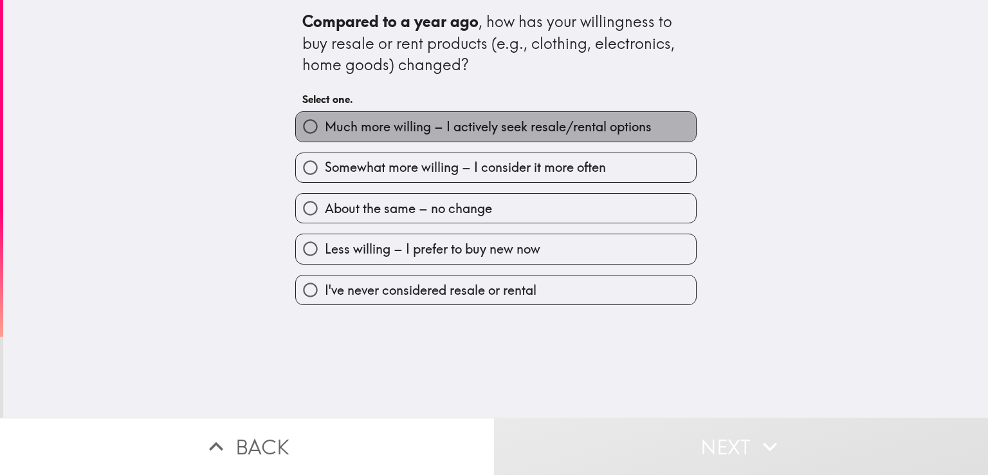
click at [431, 127] on span "Much more willing – I actively seek resale/rental options" at bounding box center [488, 127] width 327 height 18
click at [325, 127] on input "Much more willing – I actively seek resale/rental options" at bounding box center [310, 126] width 29 height 29
radio input "true"
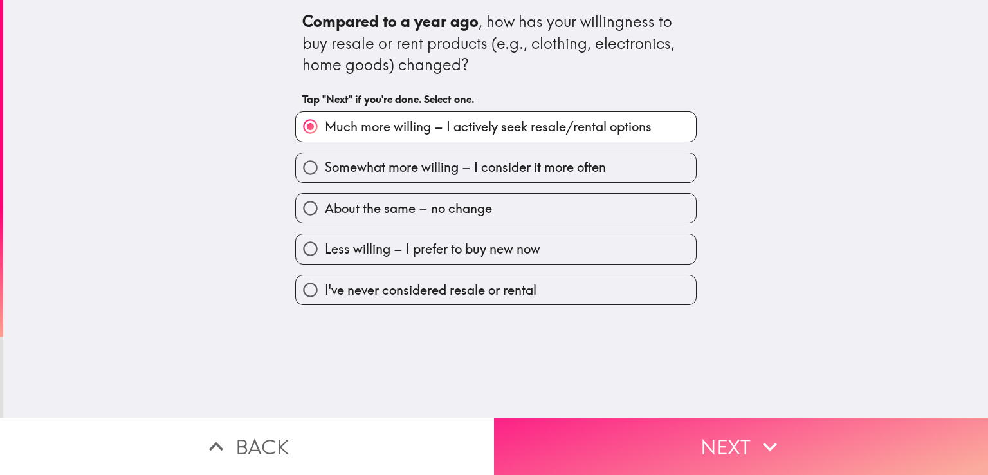
click at [683, 433] on button "Next" at bounding box center [741, 445] width 494 height 57
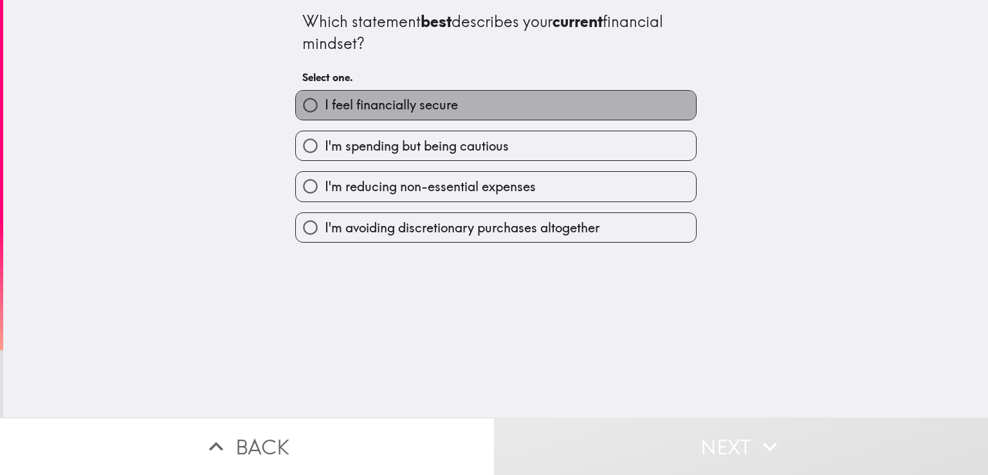
click at [422, 92] on label "I feel financially secure" at bounding box center [496, 105] width 400 height 29
click at [325, 92] on input "I feel financially secure" at bounding box center [310, 105] width 29 height 29
radio input "true"
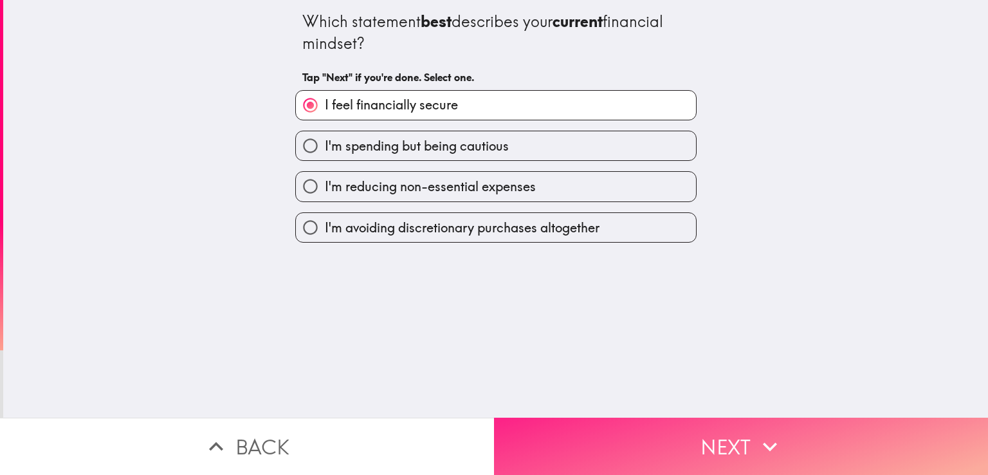
click at [688, 433] on button "Next" at bounding box center [741, 445] width 494 height 57
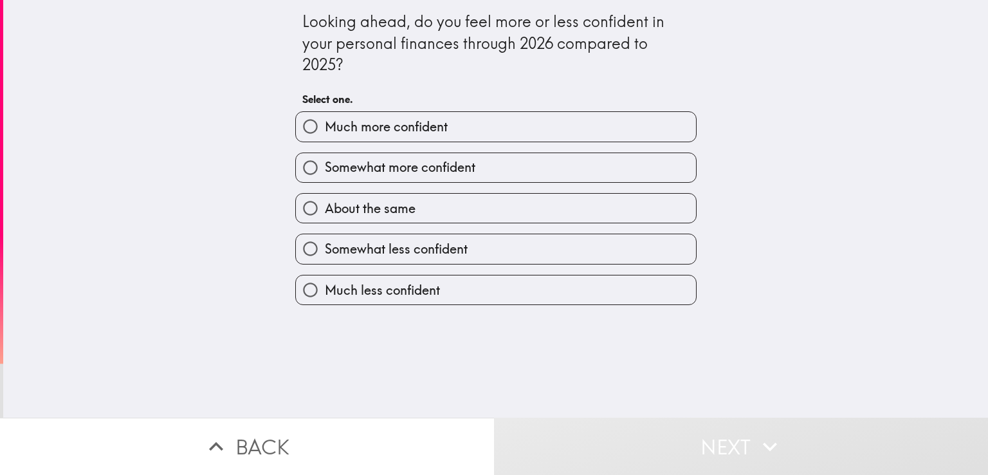
click at [432, 134] on span "Much more confident" at bounding box center [386, 127] width 123 height 18
click at [325, 134] on input "Much more confident" at bounding box center [310, 126] width 29 height 29
radio input "true"
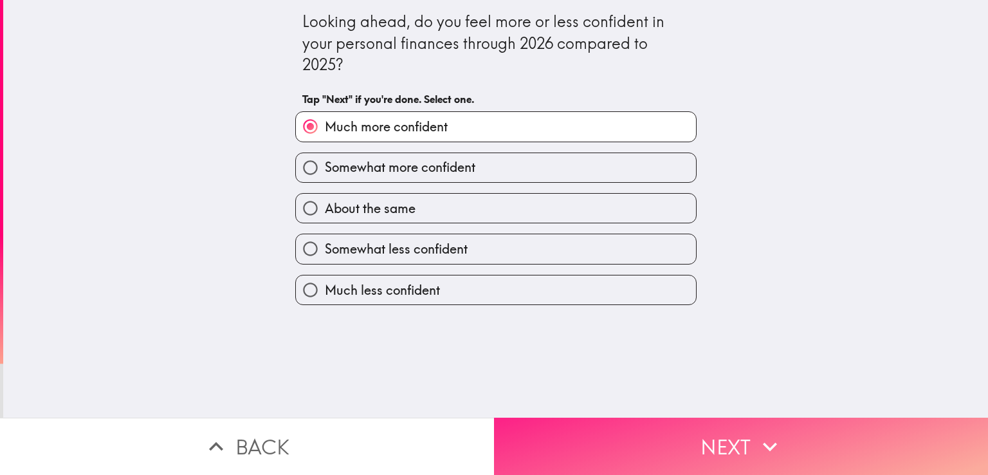
click at [719, 443] on button "Next" at bounding box center [741, 445] width 494 height 57
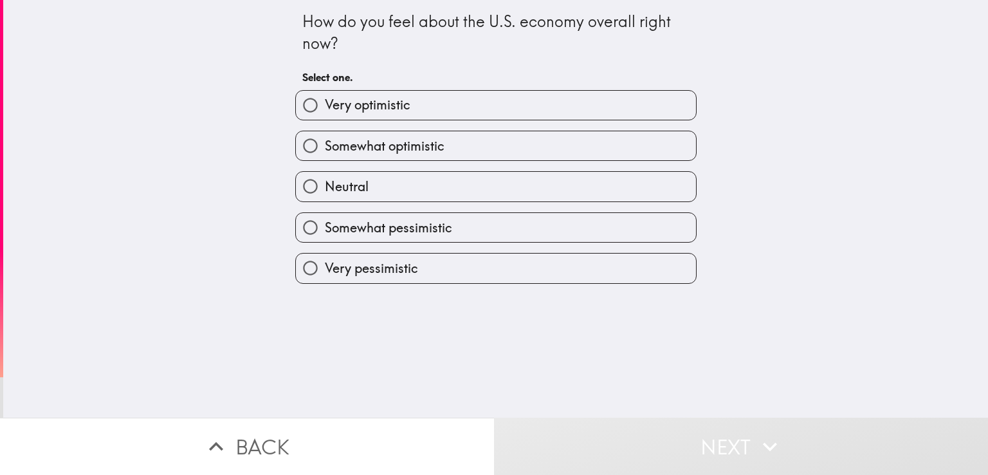
click at [366, 145] on span "Somewhat optimistic" at bounding box center [385, 146] width 120 height 18
click at [325, 145] on input "Somewhat optimistic" at bounding box center [310, 145] width 29 height 29
radio input "true"
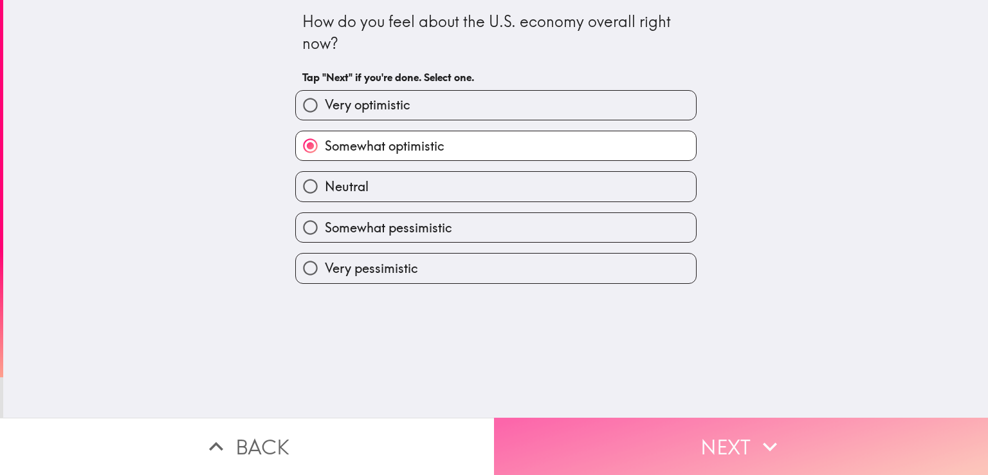
click at [646, 431] on button "Next" at bounding box center [741, 445] width 494 height 57
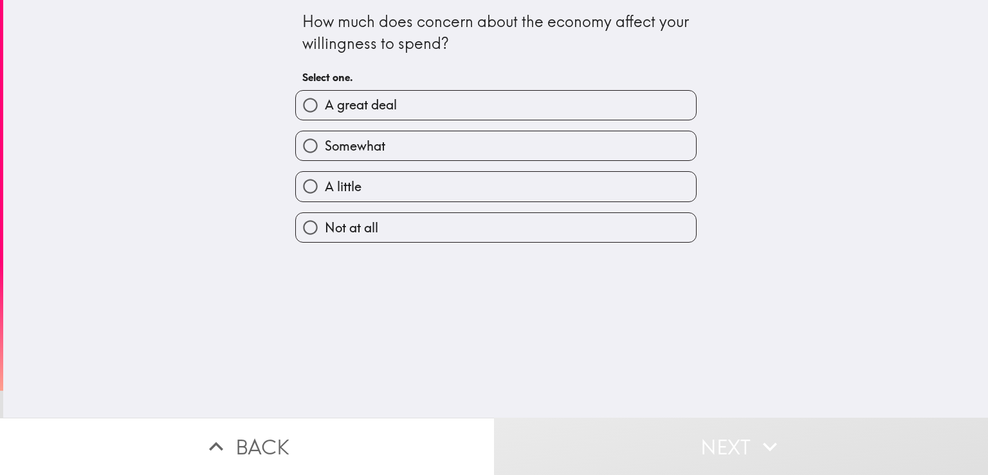
click at [361, 97] on span "A great deal" at bounding box center [361, 105] width 72 height 18
click at [325, 97] on input "A great deal" at bounding box center [310, 105] width 29 height 29
radio input "true"
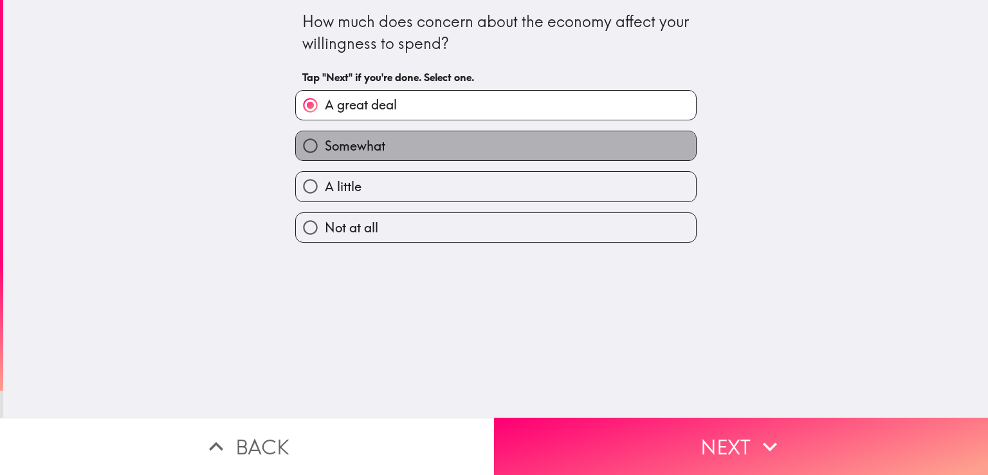
click at [378, 137] on label "Somewhat" at bounding box center [496, 145] width 400 height 29
click at [325, 137] on input "Somewhat" at bounding box center [310, 145] width 29 height 29
radio input "true"
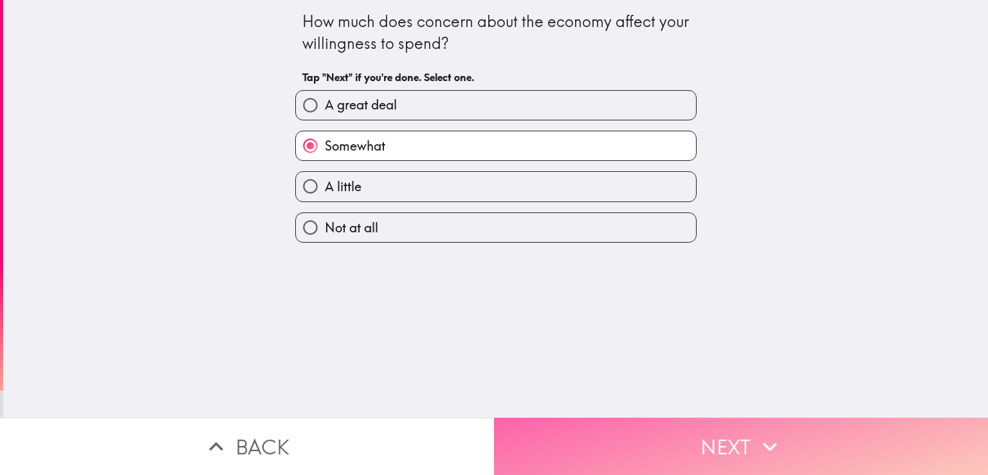
click at [688, 444] on button "Next" at bounding box center [741, 445] width 494 height 57
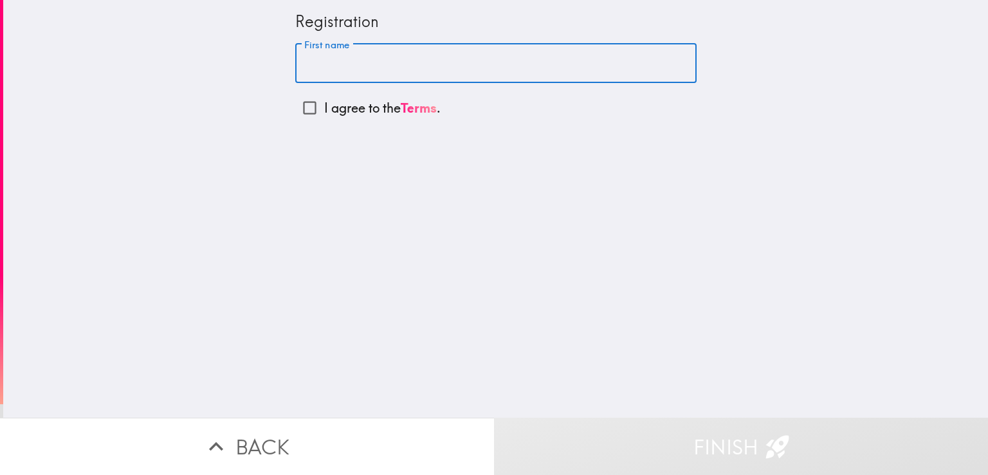
click at [350, 62] on input "First name" at bounding box center [495, 64] width 401 height 40
type input "[PERSON_NAME]"
click at [298, 104] on input "I agree to the Terms ." at bounding box center [309, 107] width 29 height 29
checkbox input "true"
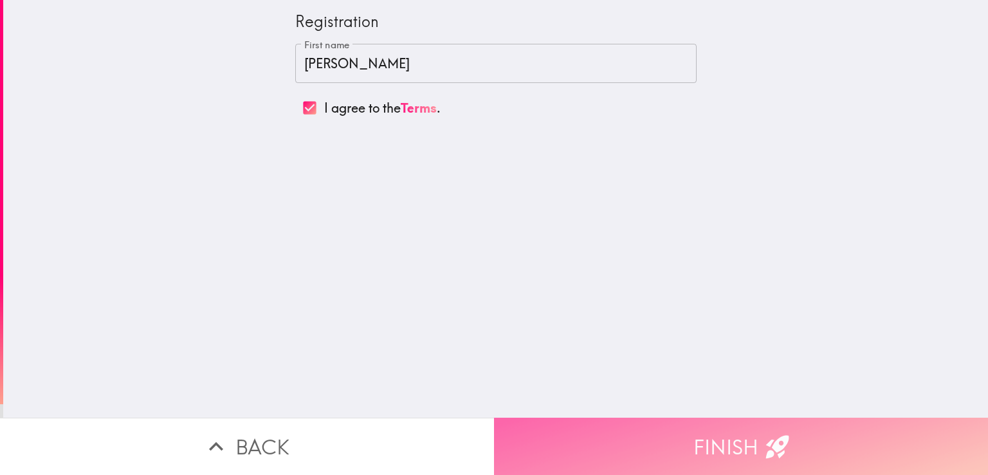
click at [671, 440] on button "Finish" at bounding box center [741, 445] width 494 height 57
